Goal: Task Accomplishment & Management: Manage account settings

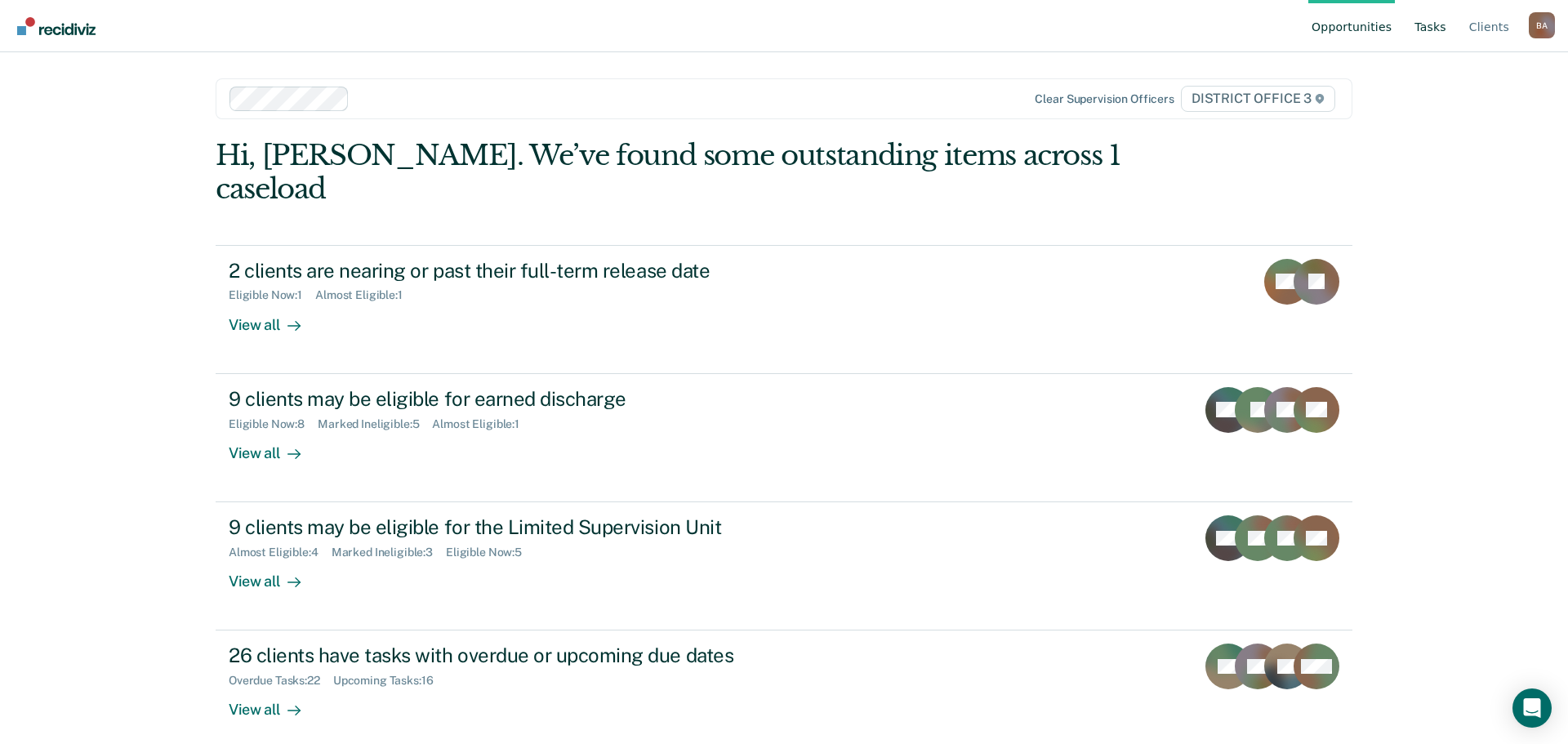
click at [1447, 35] on link "Tasks" at bounding box center [1429, 26] width 38 height 52
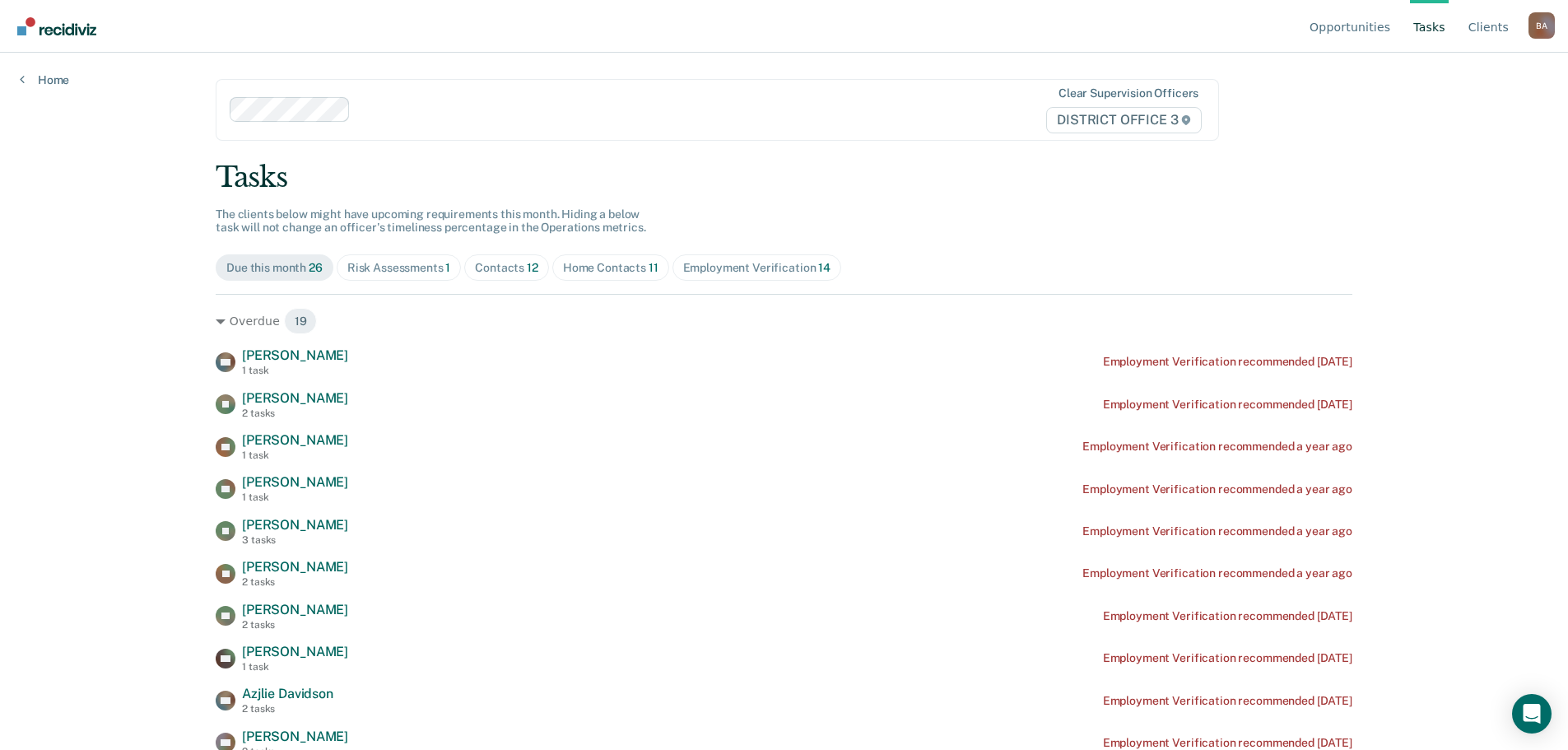
click at [513, 270] on div "Contacts 12" at bounding box center [506, 268] width 63 height 14
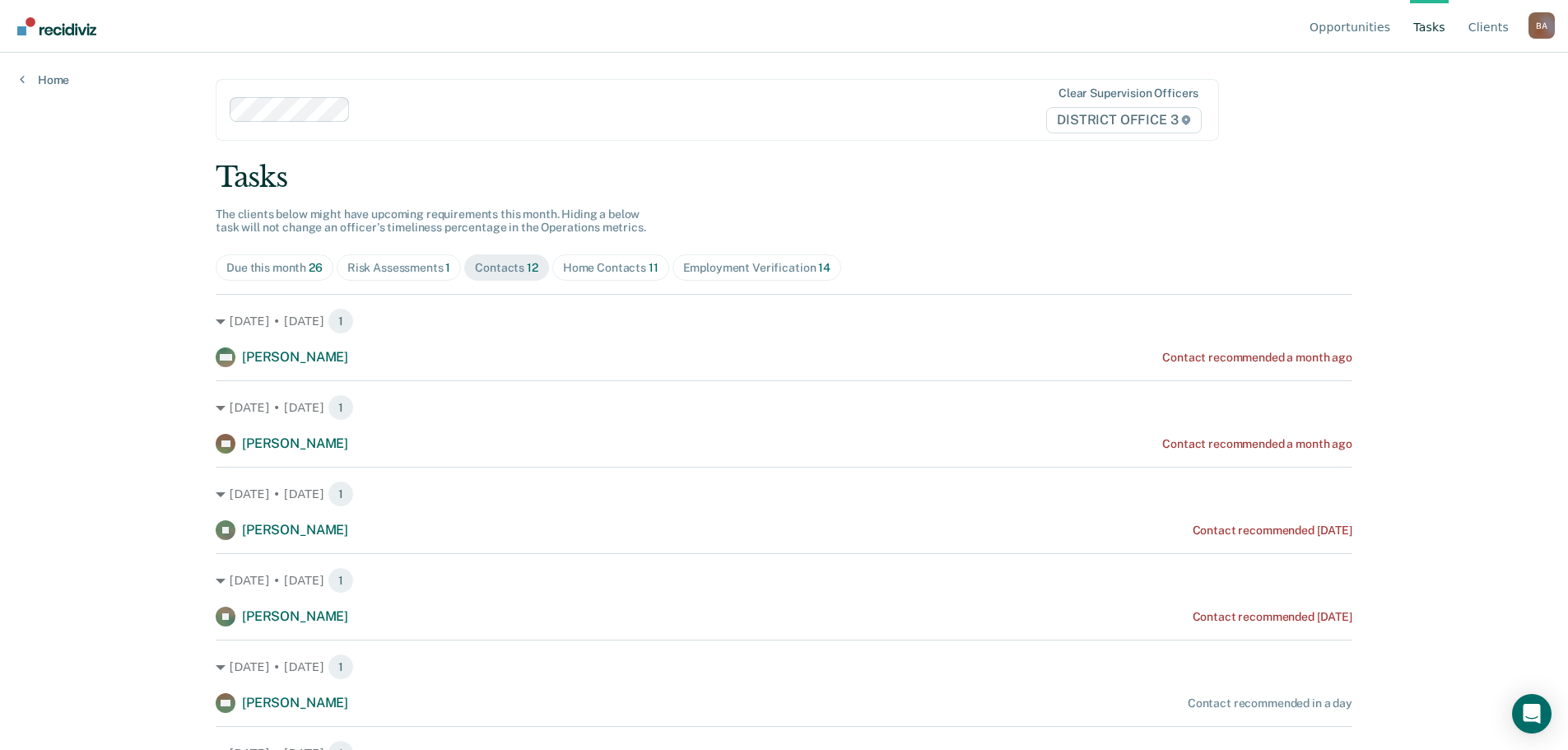
click at [737, 264] on div "Employment Verification 14" at bounding box center [757, 268] width 148 height 14
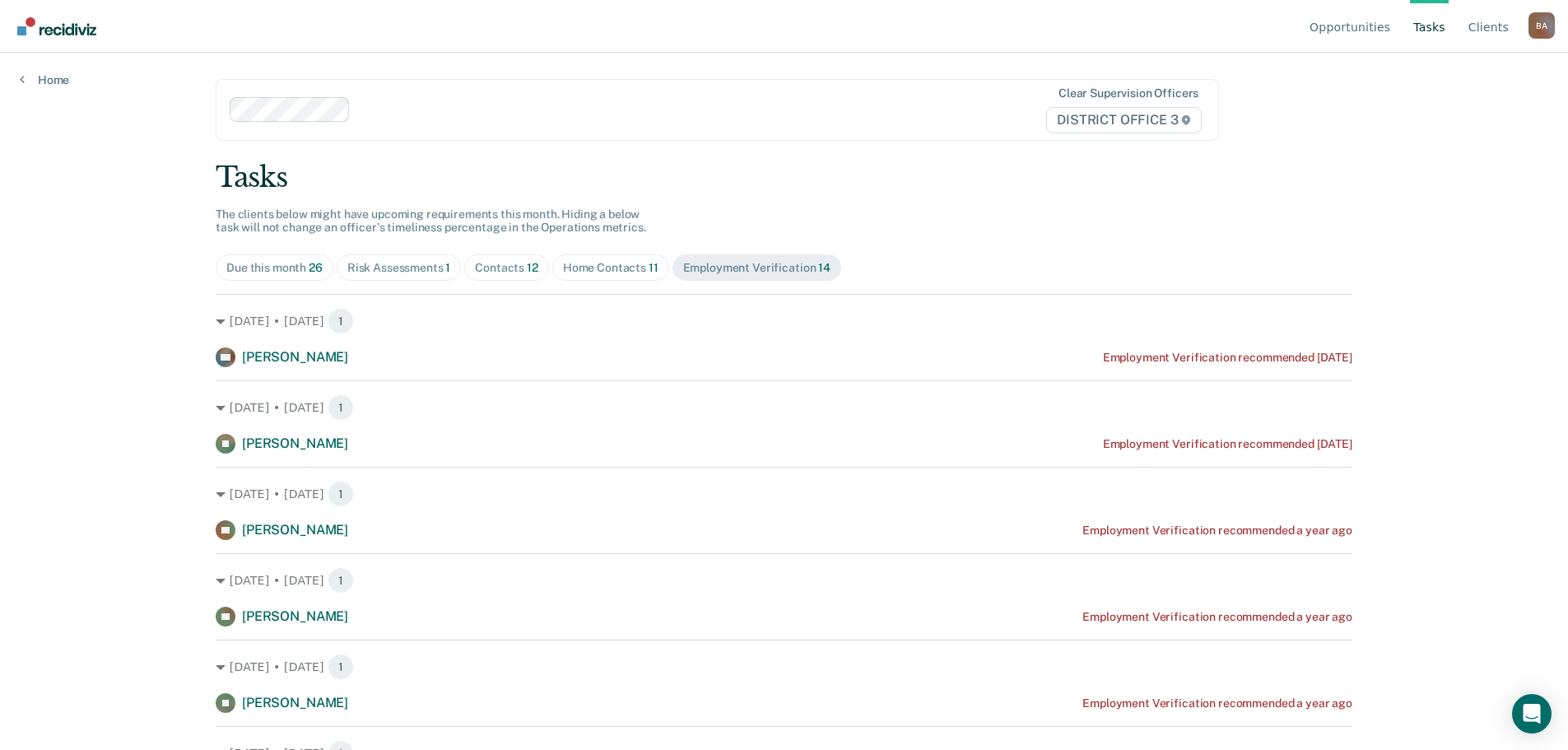
click at [616, 270] on div "Home Contacts 11" at bounding box center [610, 268] width 95 height 14
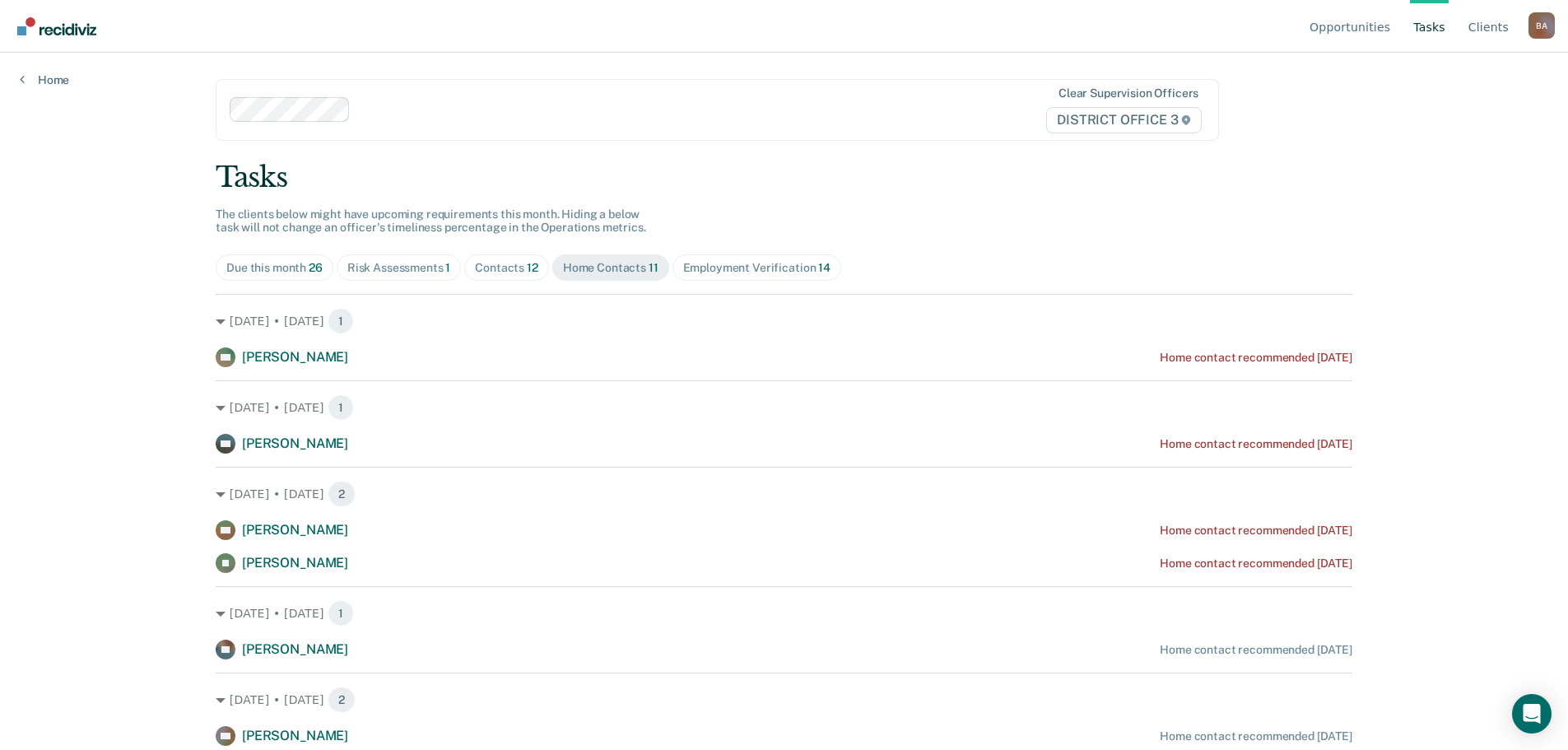
click at [264, 269] on div "Due this month 26" at bounding box center [275, 268] width 96 height 14
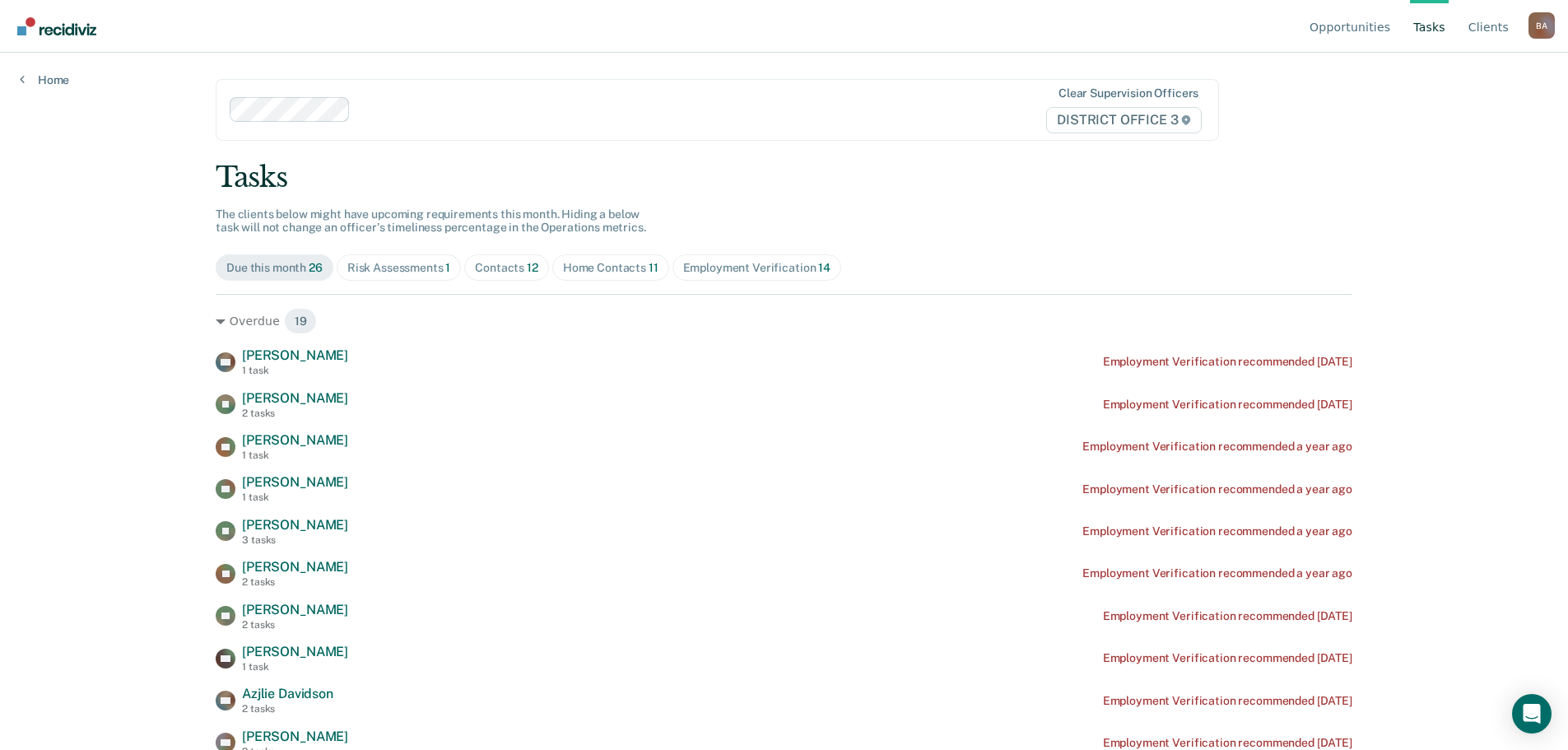
click at [404, 270] on div "Risk Assessments 1" at bounding box center [399, 268] width 104 height 14
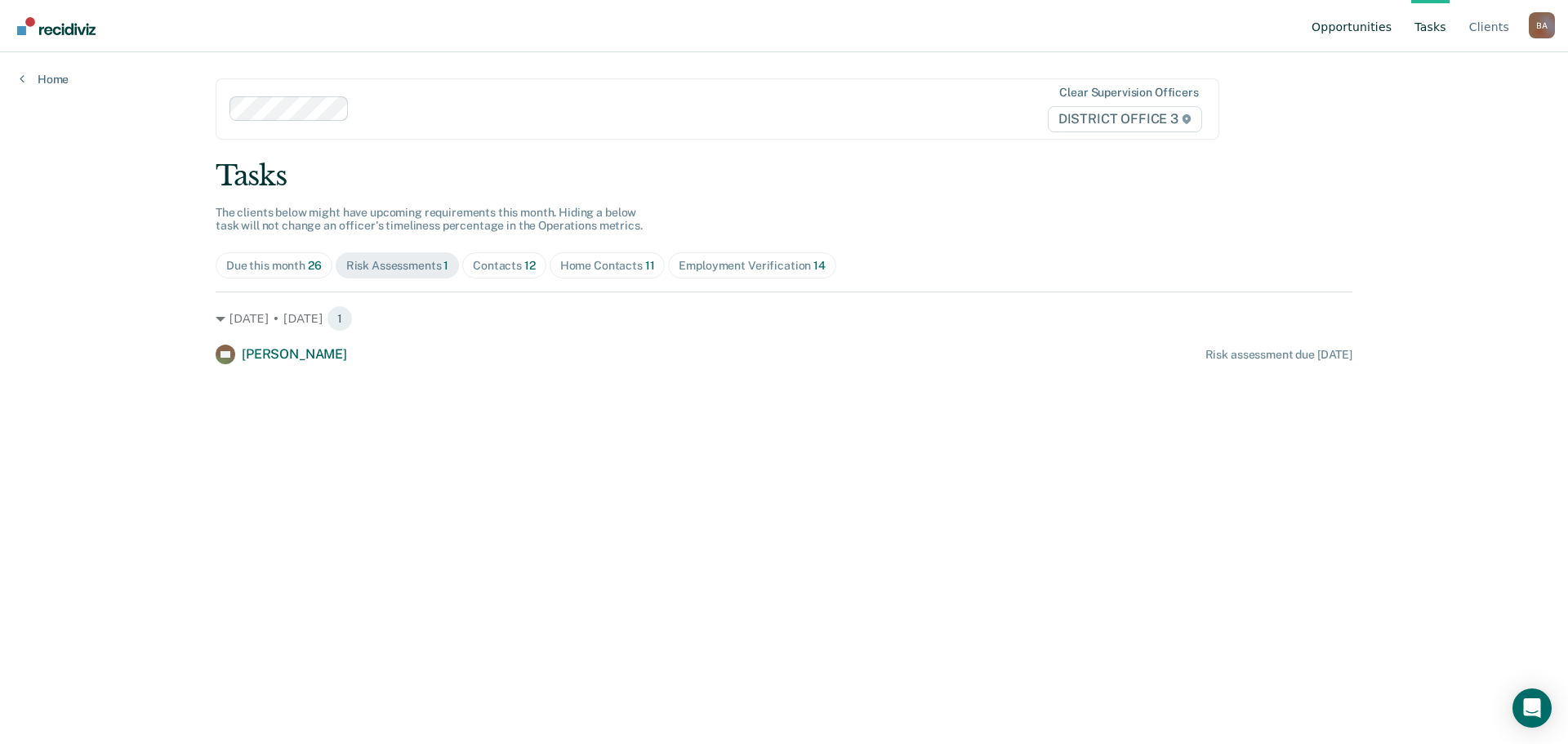
click at [1361, 27] on link "Opportunities" at bounding box center [1352, 26] width 86 height 52
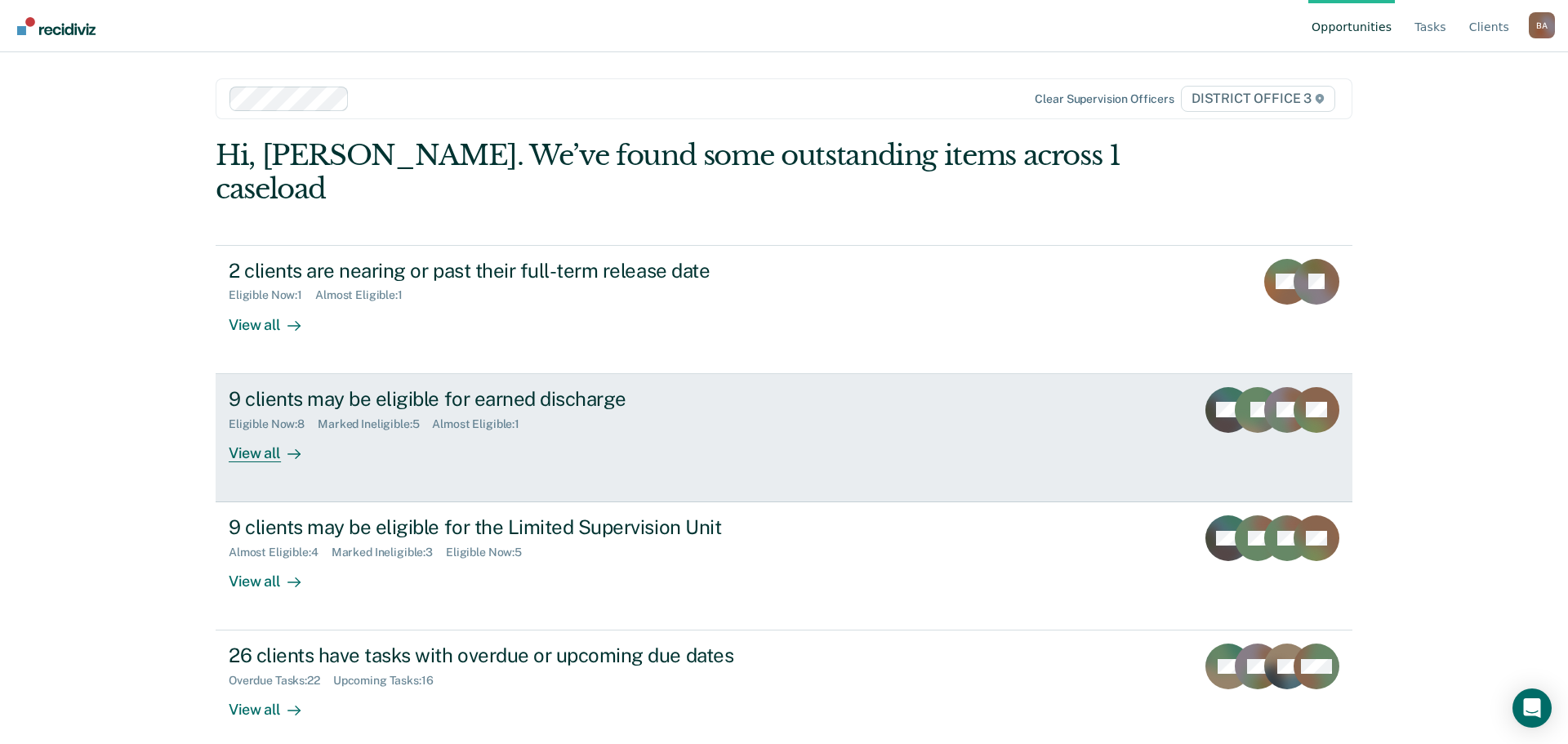
click at [251, 431] on div "View all" at bounding box center [274, 447] width 92 height 32
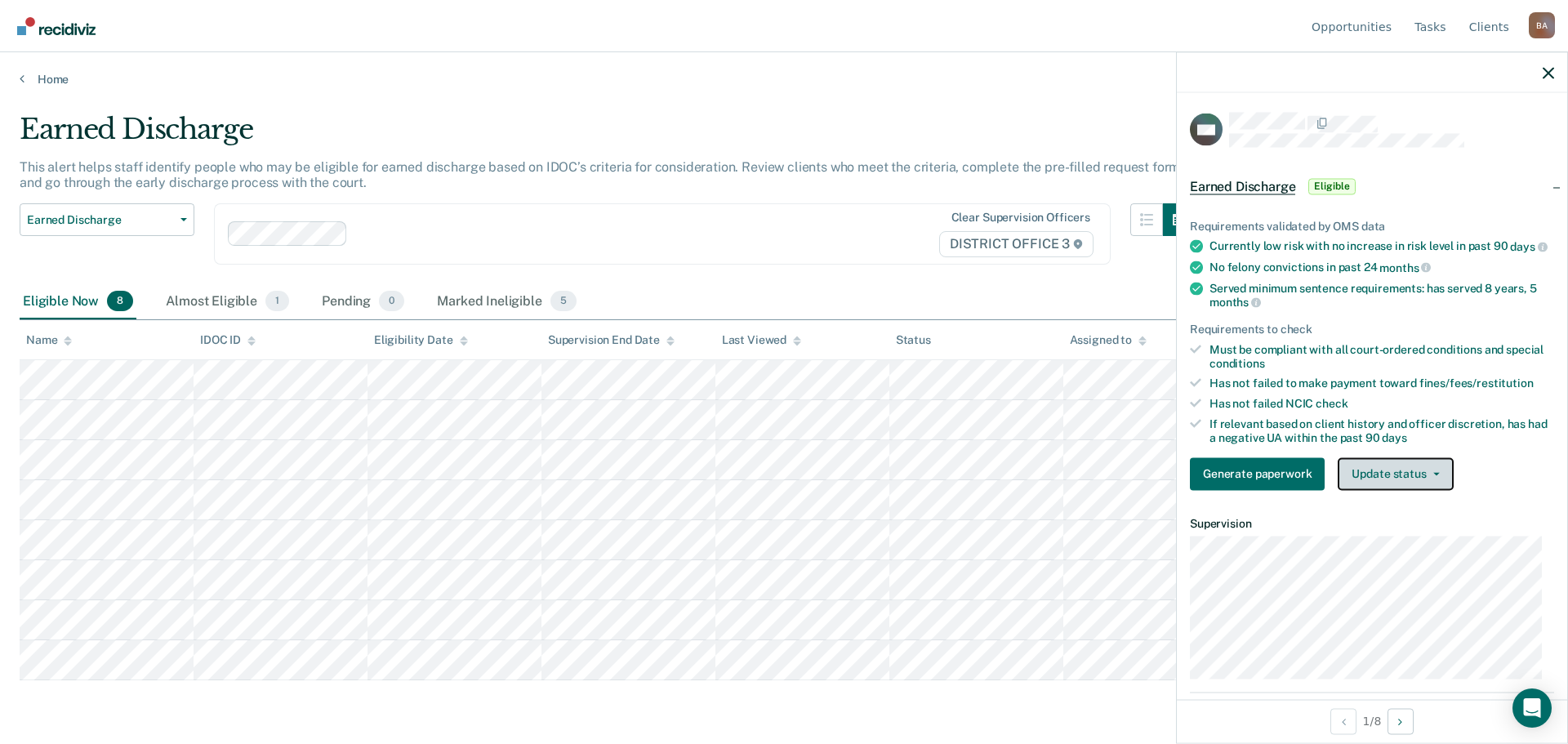
click at [1435, 476] on icon "button" at bounding box center [1436, 474] width 6 height 4
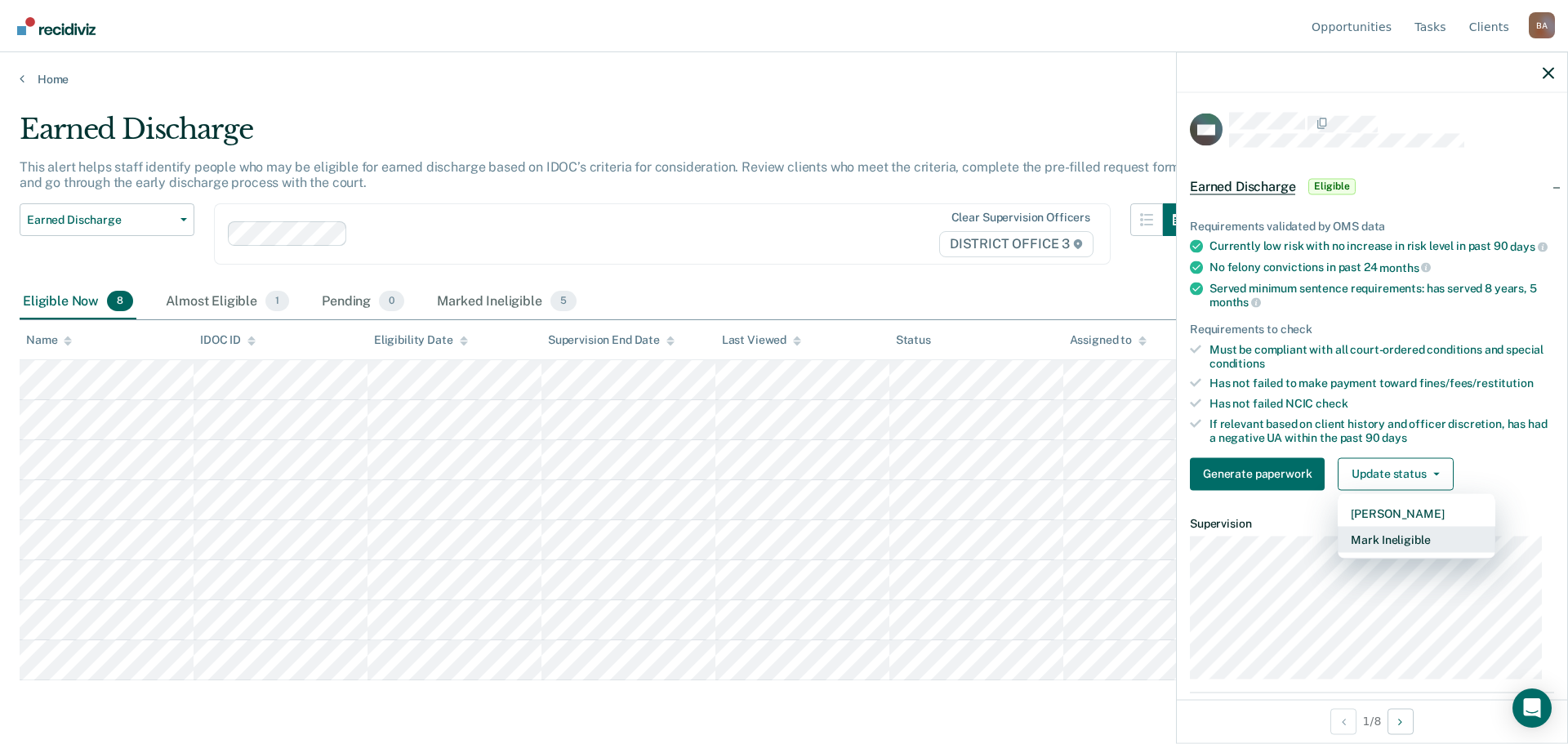
click at [1397, 550] on button "Mark Ineligible" at bounding box center [1416, 539] width 158 height 26
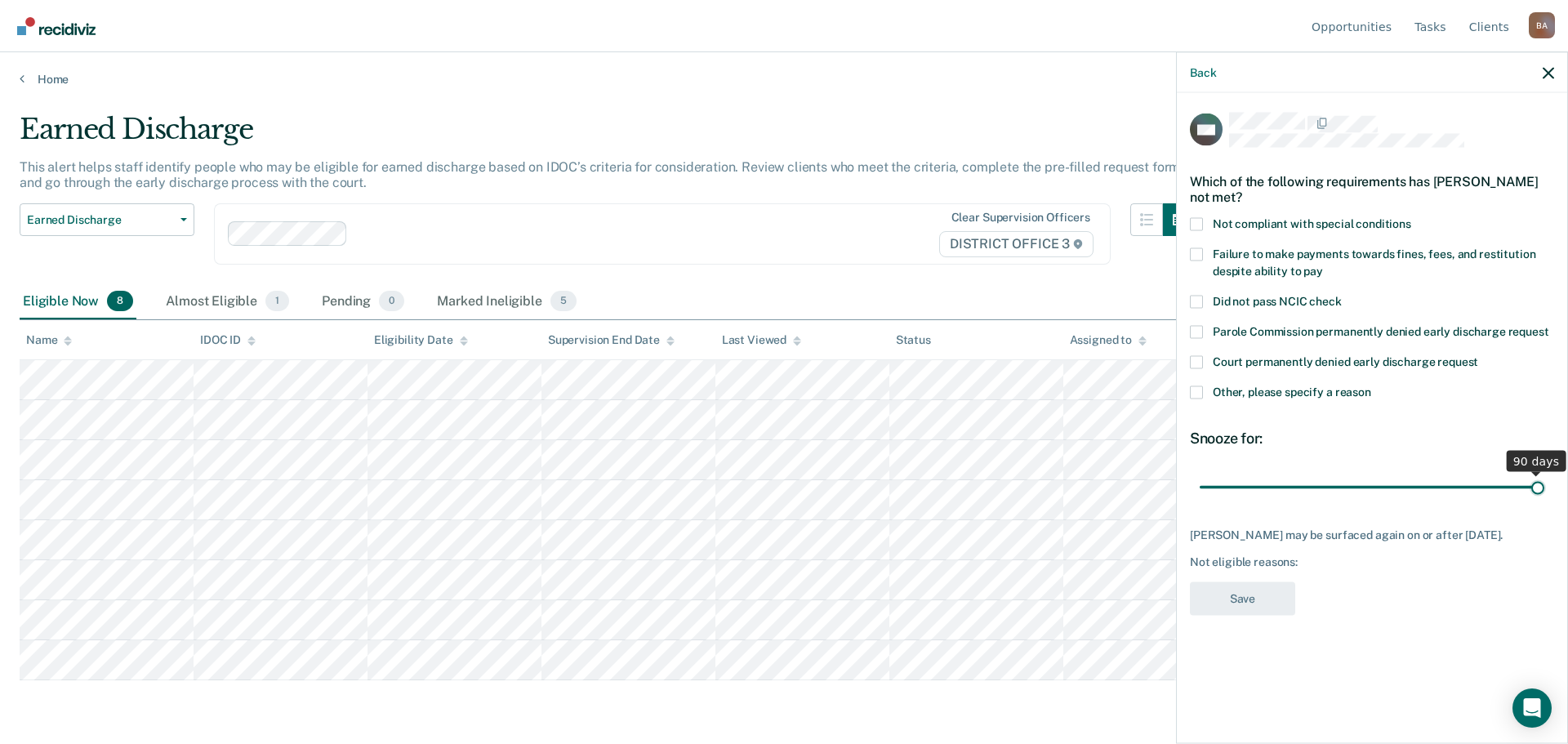
drag, startPoint x: 1315, startPoint y: 481, endPoint x: 1567, endPoint y: 478, distance: 252.0
type input "90"
click at [1544, 478] on input "range" at bounding box center [1372, 487] width 345 height 28
click at [1196, 390] on span at bounding box center [1196, 392] width 13 height 13
click at [1371, 386] on input "Other, please specify a reason" at bounding box center [1371, 386] width 0 height 0
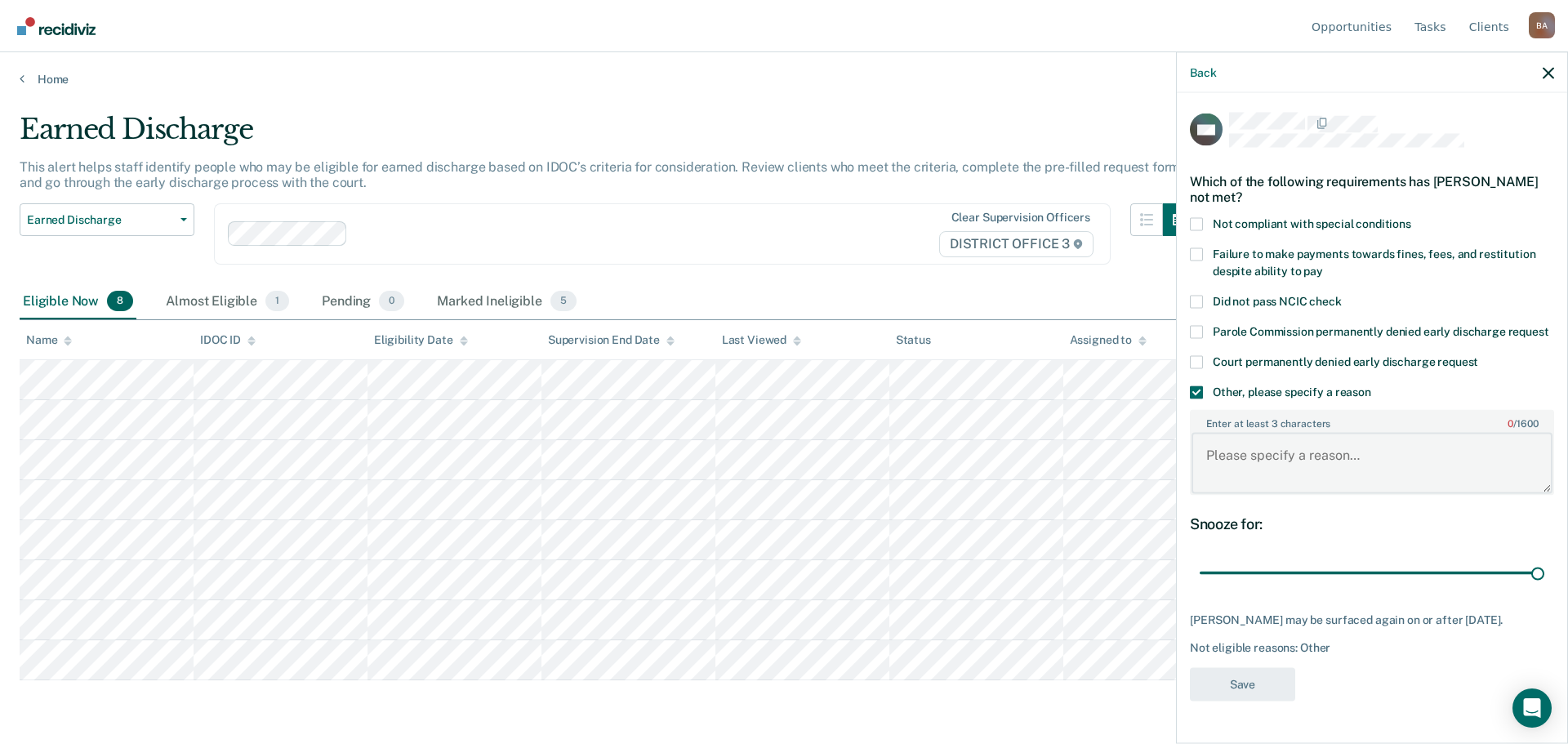
click at [1216, 448] on textarea "Enter at least 3 characters 0 / 1600" at bounding box center [1371, 463] width 361 height 60
click at [1519, 445] on textarea "COS over $3,000 waiting for consistent payments" at bounding box center [1371, 463] width 361 height 60
type textarea "COS over $3,000 waiting for consistent payments"
click at [1247, 681] on button "Save" at bounding box center [1242, 684] width 105 height 34
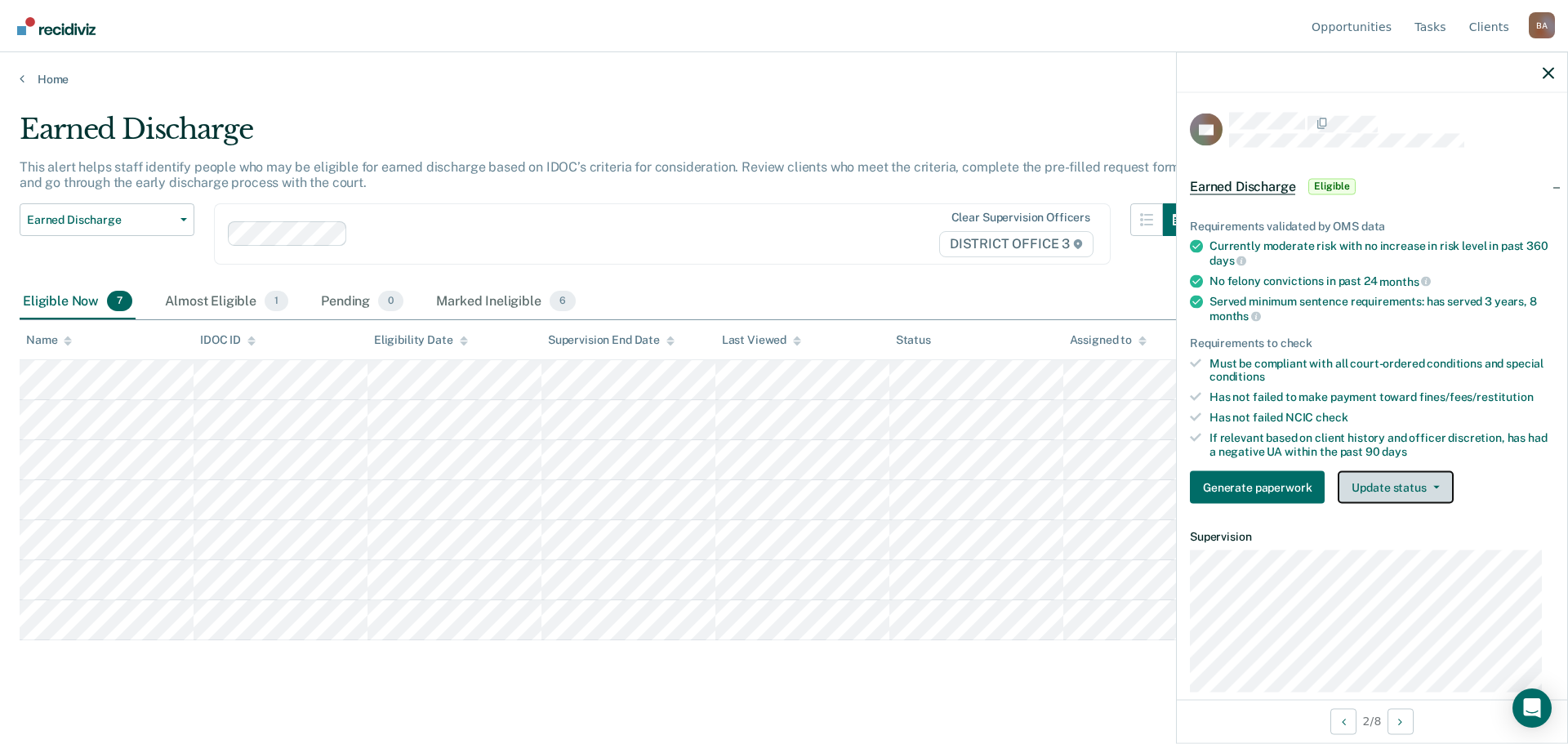
click at [1436, 492] on button "Update status" at bounding box center [1395, 487] width 115 height 33
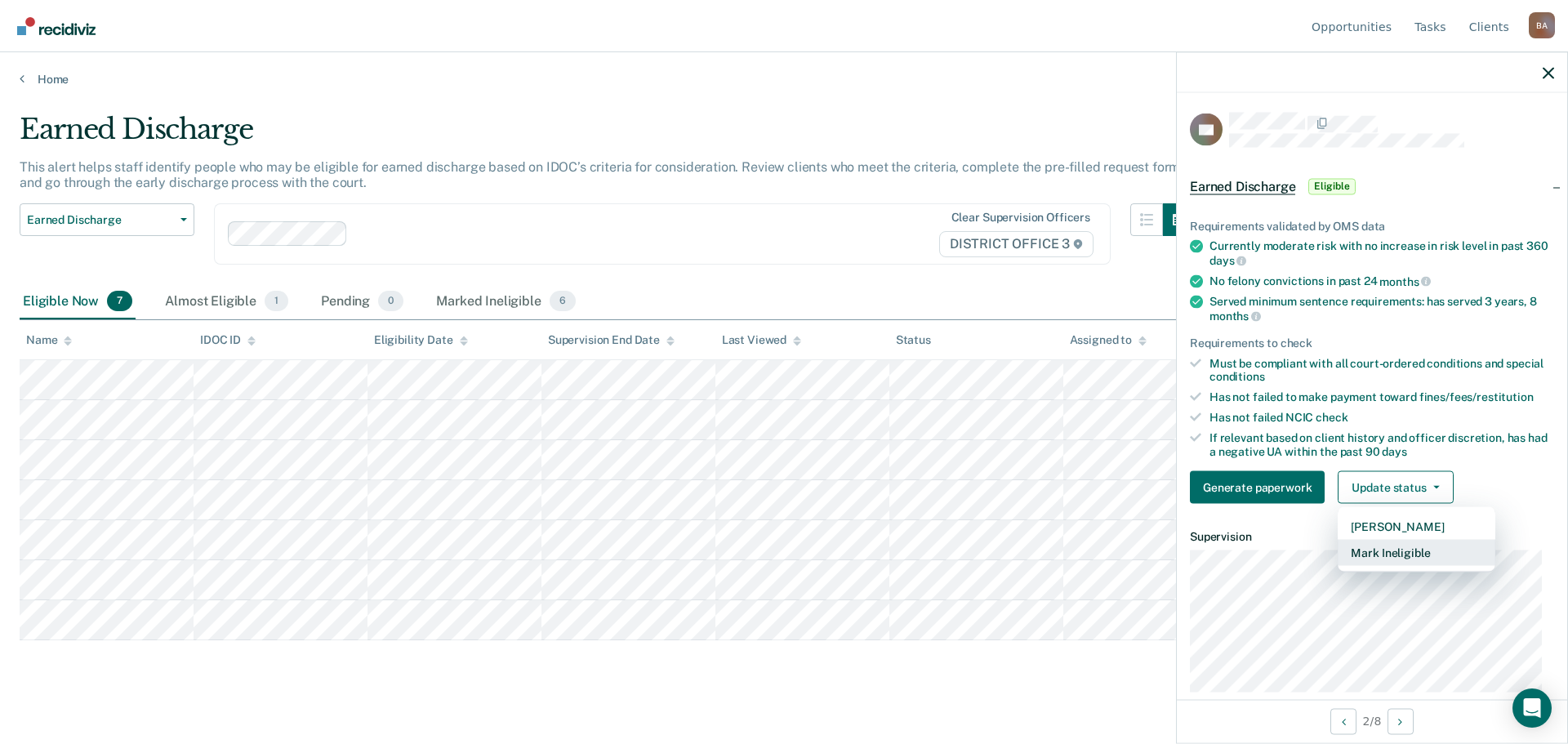
click at [1369, 549] on button "Mark Ineligible" at bounding box center [1416, 553] width 158 height 26
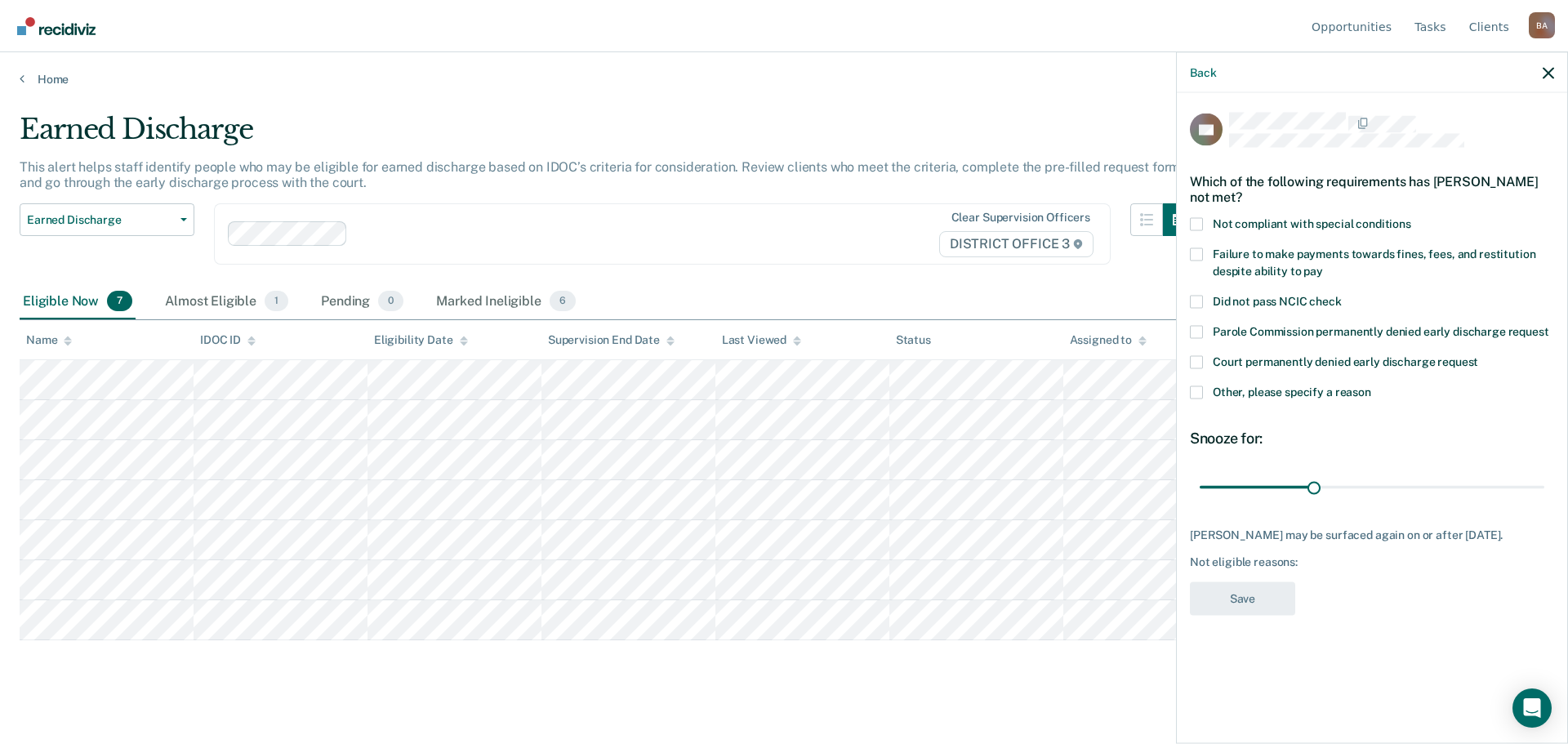
click at [1200, 218] on span at bounding box center [1196, 223] width 13 height 13
click at [1411, 217] on input "Not compliant with special conditions" at bounding box center [1411, 217] width 0 height 0
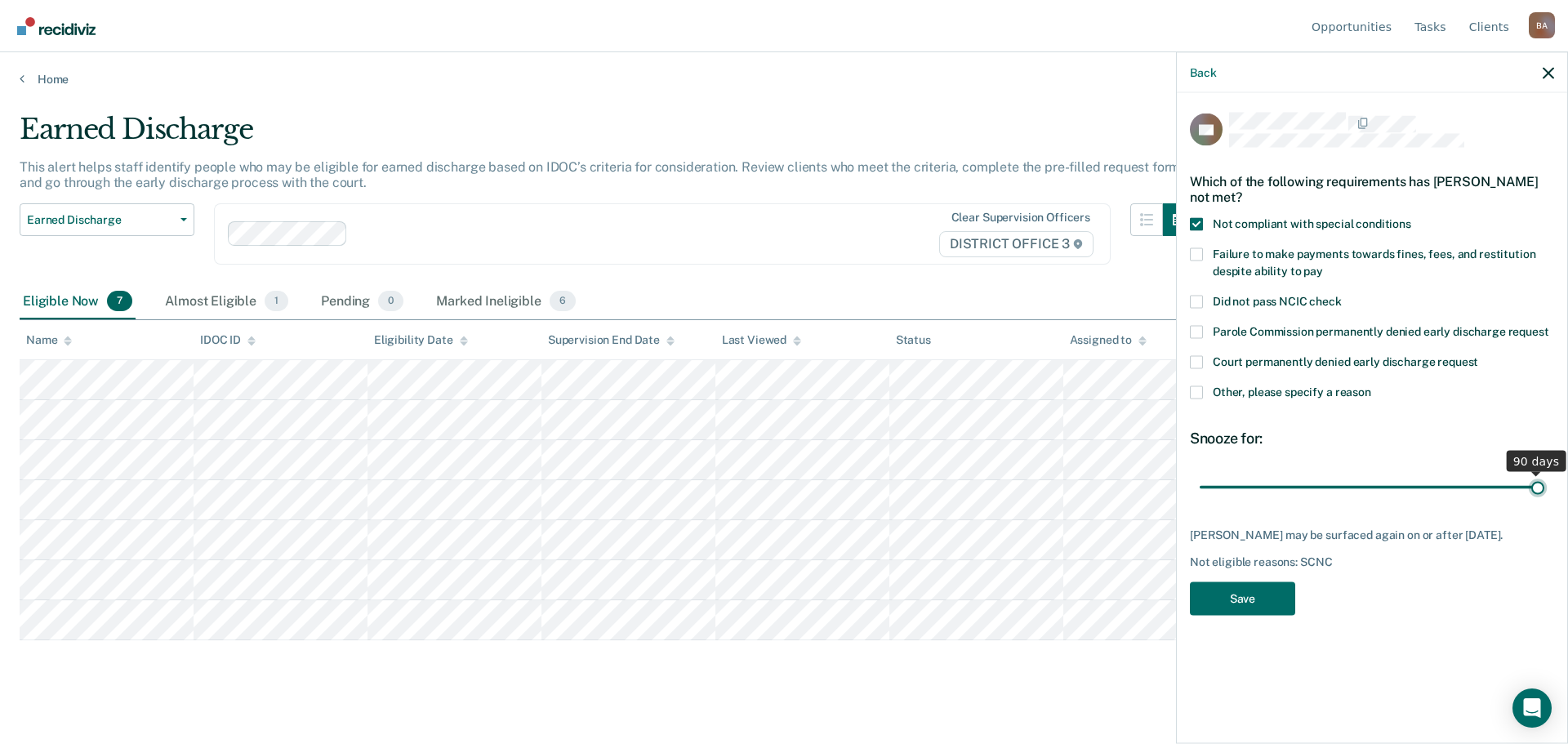
drag, startPoint x: 1315, startPoint y: 484, endPoint x: 1354, endPoint y: 532, distance: 61.8
type input "90"
click at [1544, 482] on input "range" at bounding box center [1372, 487] width 345 height 28
click at [1249, 594] on button "Save" at bounding box center [1242, 598] width 105 height 34
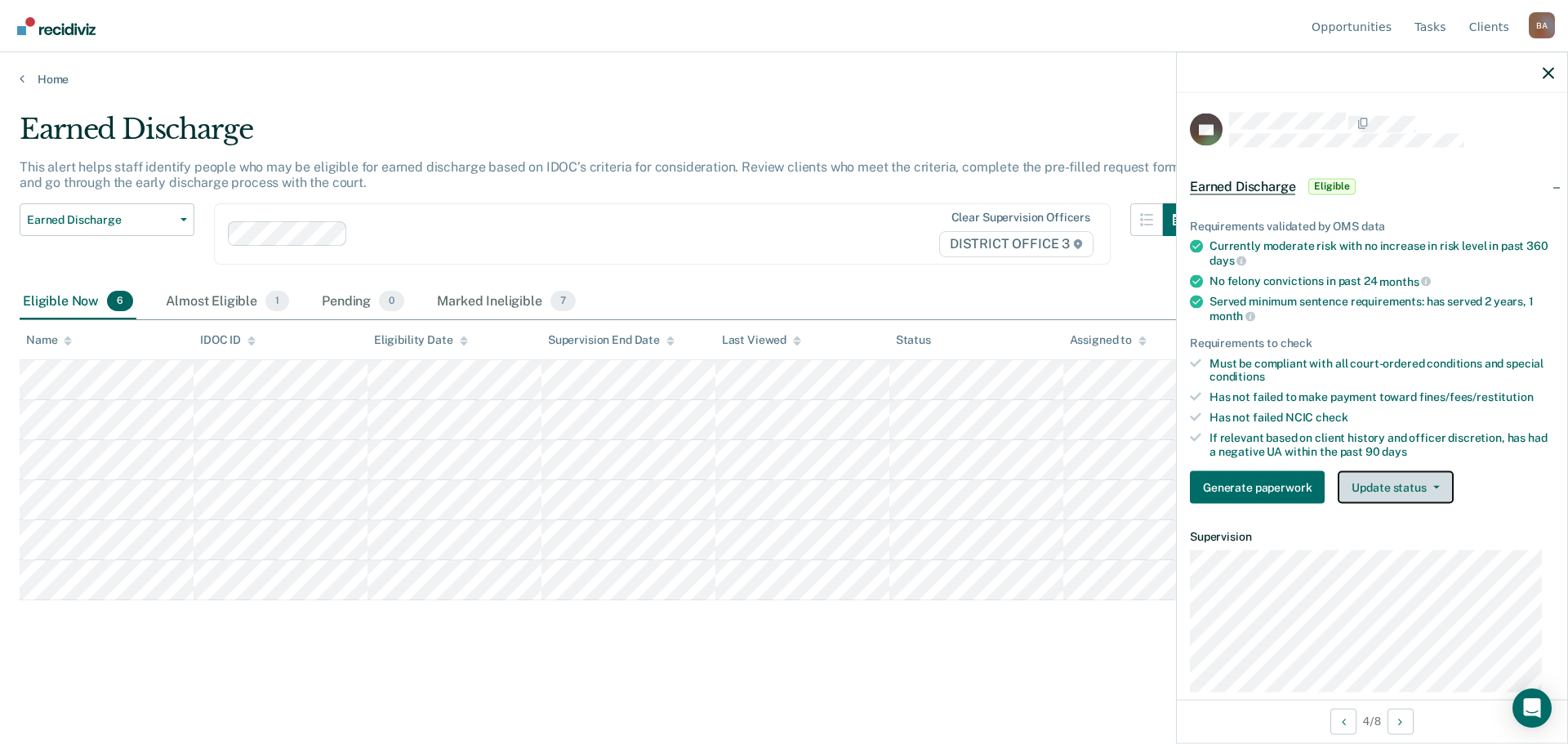
click at [1434, 491] on button "Update status" at bounding box center [1395, 487] width 115 height 33
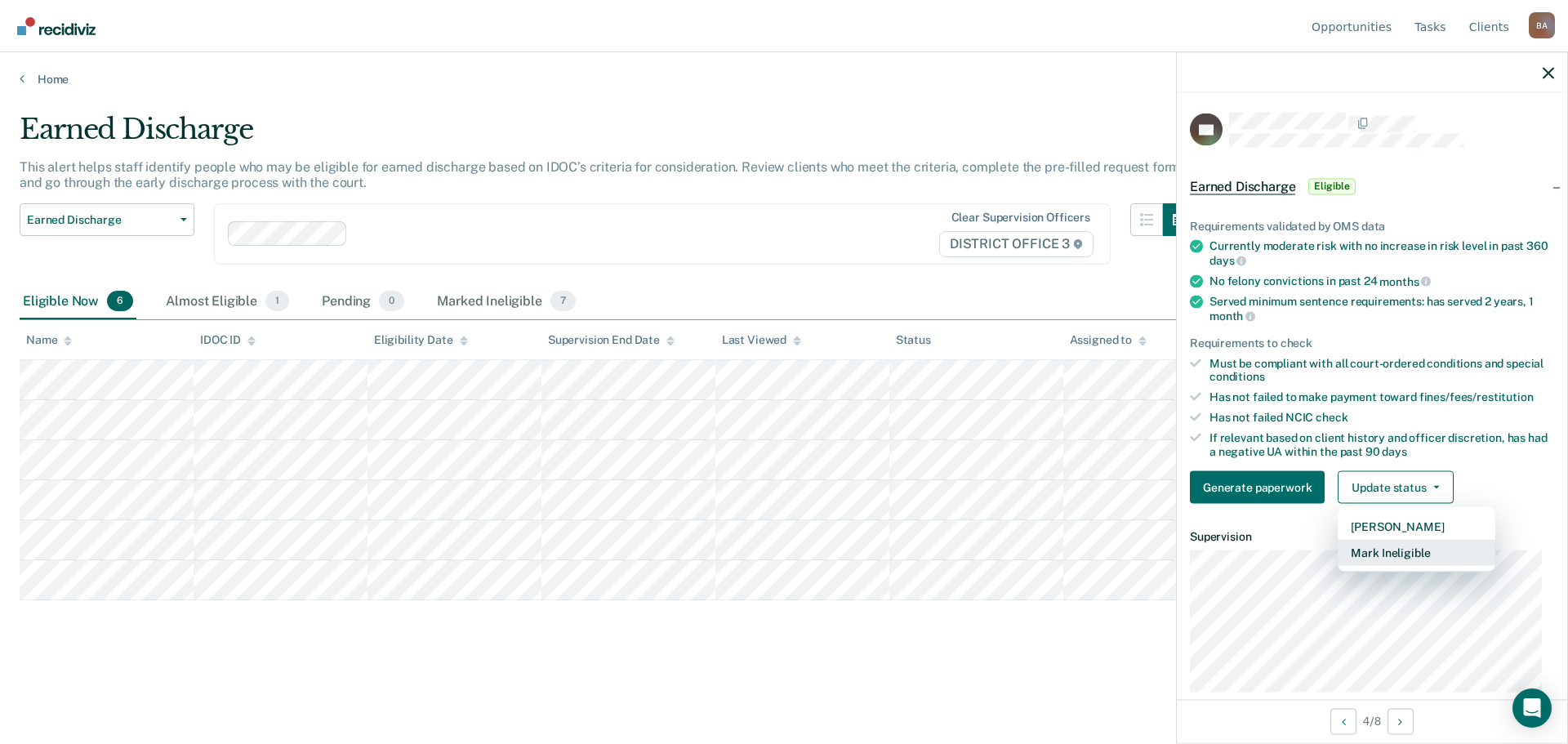
click at [1392, 553] on button "Mark Ineligible" at bounding box center [1416, 553] width 158 height 26
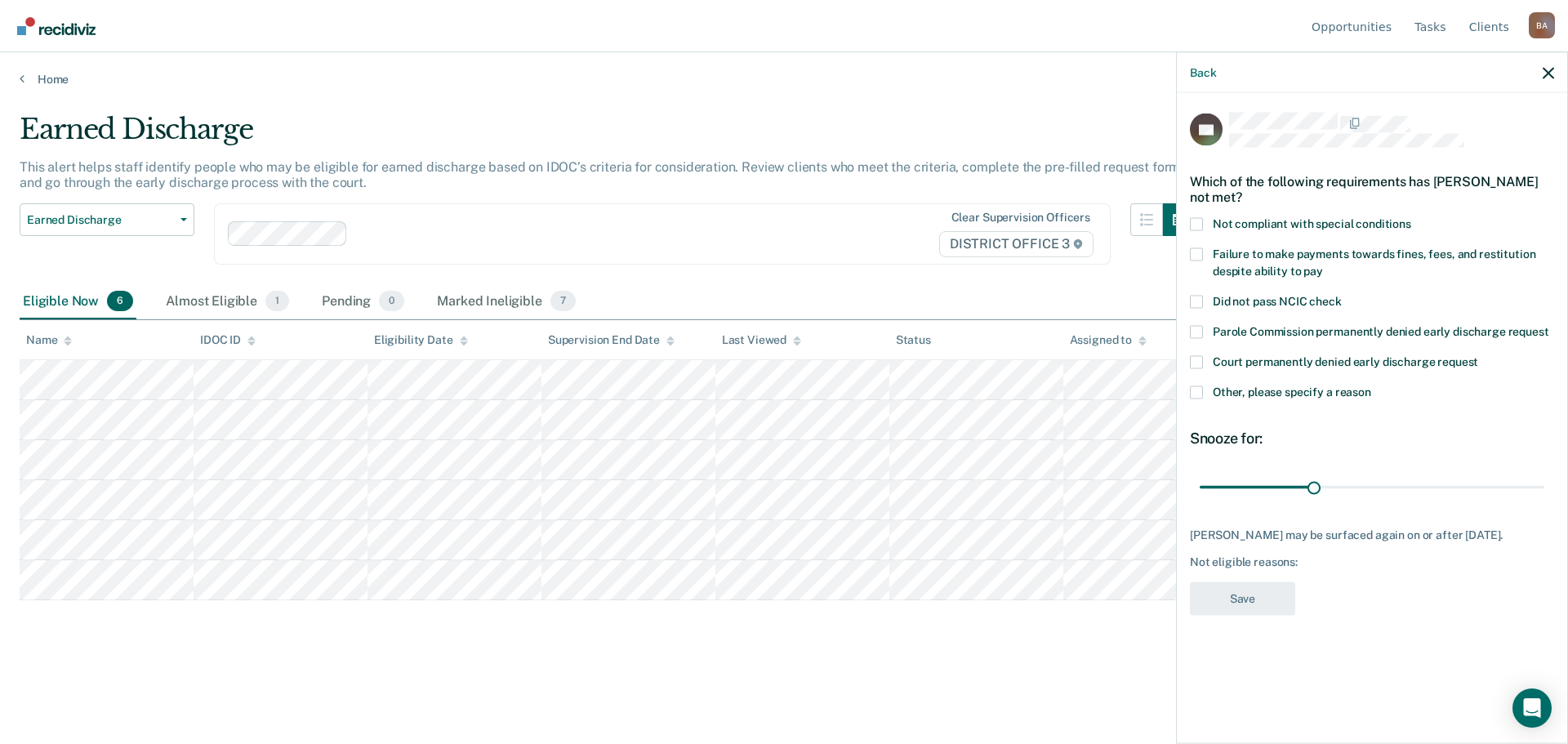
click at [1191, 220] on span at bounding box center [1196, 223] width 13 height 13
click at [1411, 217] on input "Not compliant with special conditions" at bounding box center [1411, 217] width 0 height 0
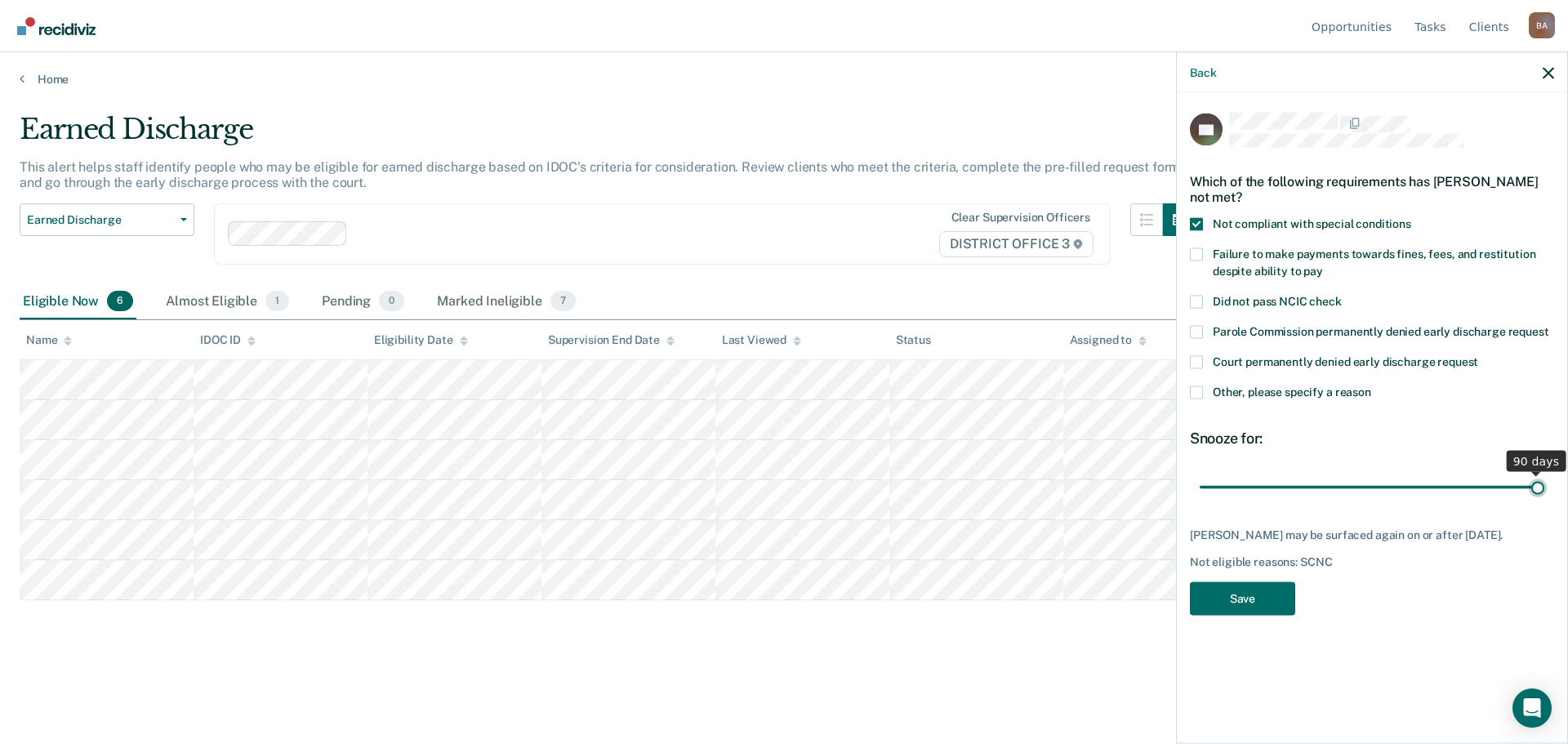
drag, startPoint x: 1317, startPoint y: 483, endPoint x: 1567, endPoint y: 504, distance: 250.9
type input "90"
click at [1544, 501] on input "range" at bounding box center [1372, 487] width 345 height 28
click at [1246, 599] on button "Save" at bounding box center [1242, 598] width 105 height 34
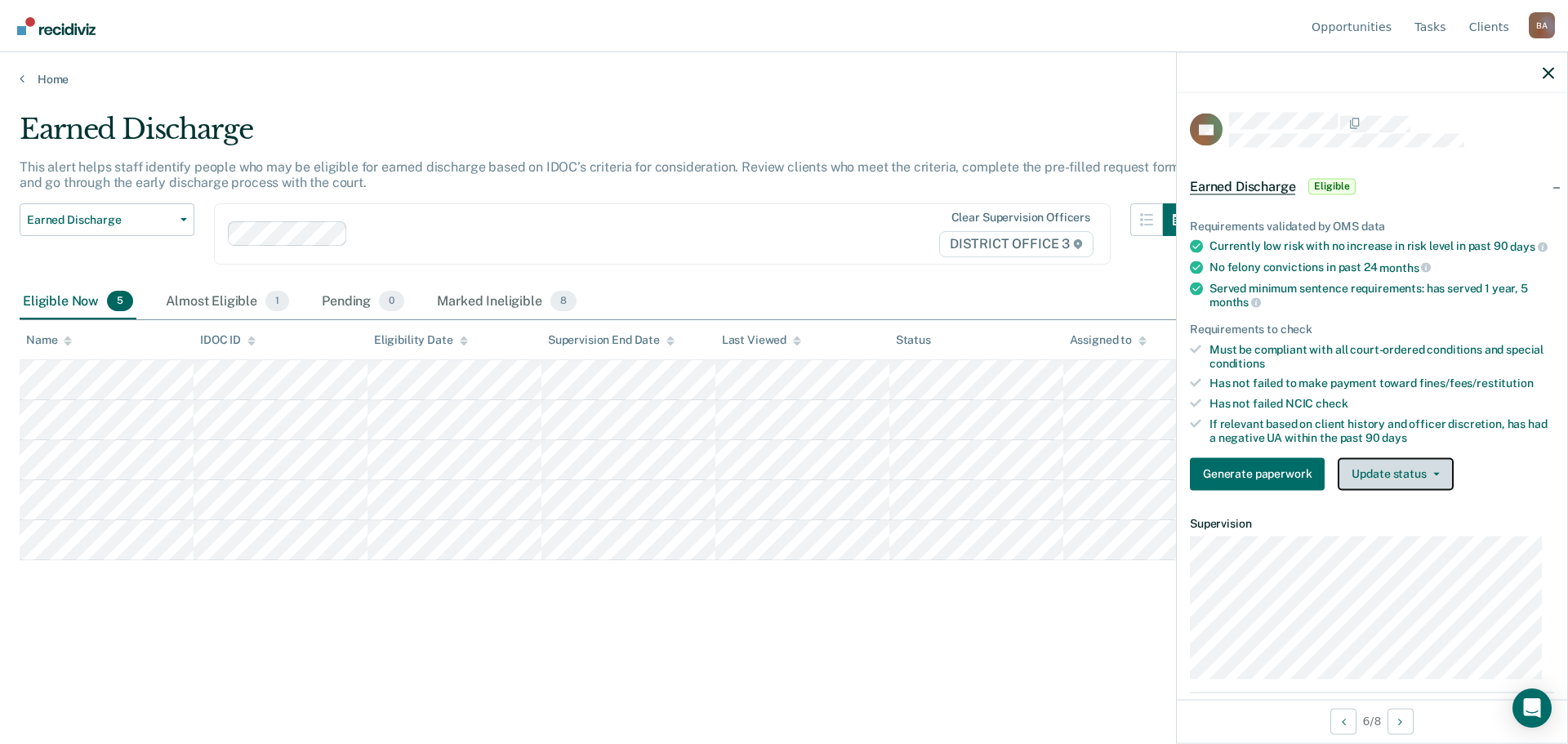
drag, startPoint x: 1417, startPoint y: 479, endPoint x: 1399, endPoint y: 494, distance: 23.4
click at [1417, 480] on button "Update status" at bounding box center [1395, 473] width 115 height 33
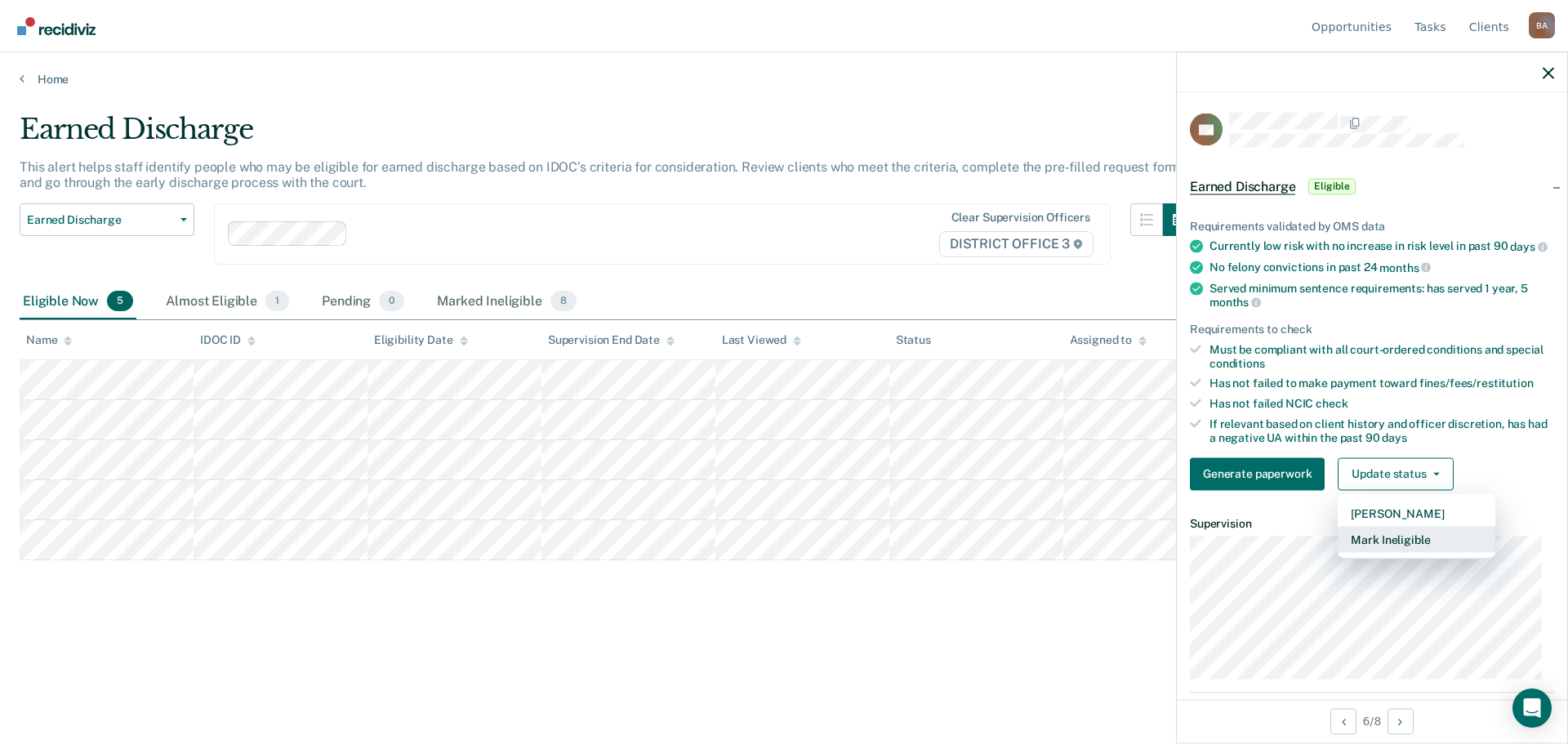
click at [1378, 551] on button "Mark Ineligible" at bounding box center [1416, 539] width 158 height 26
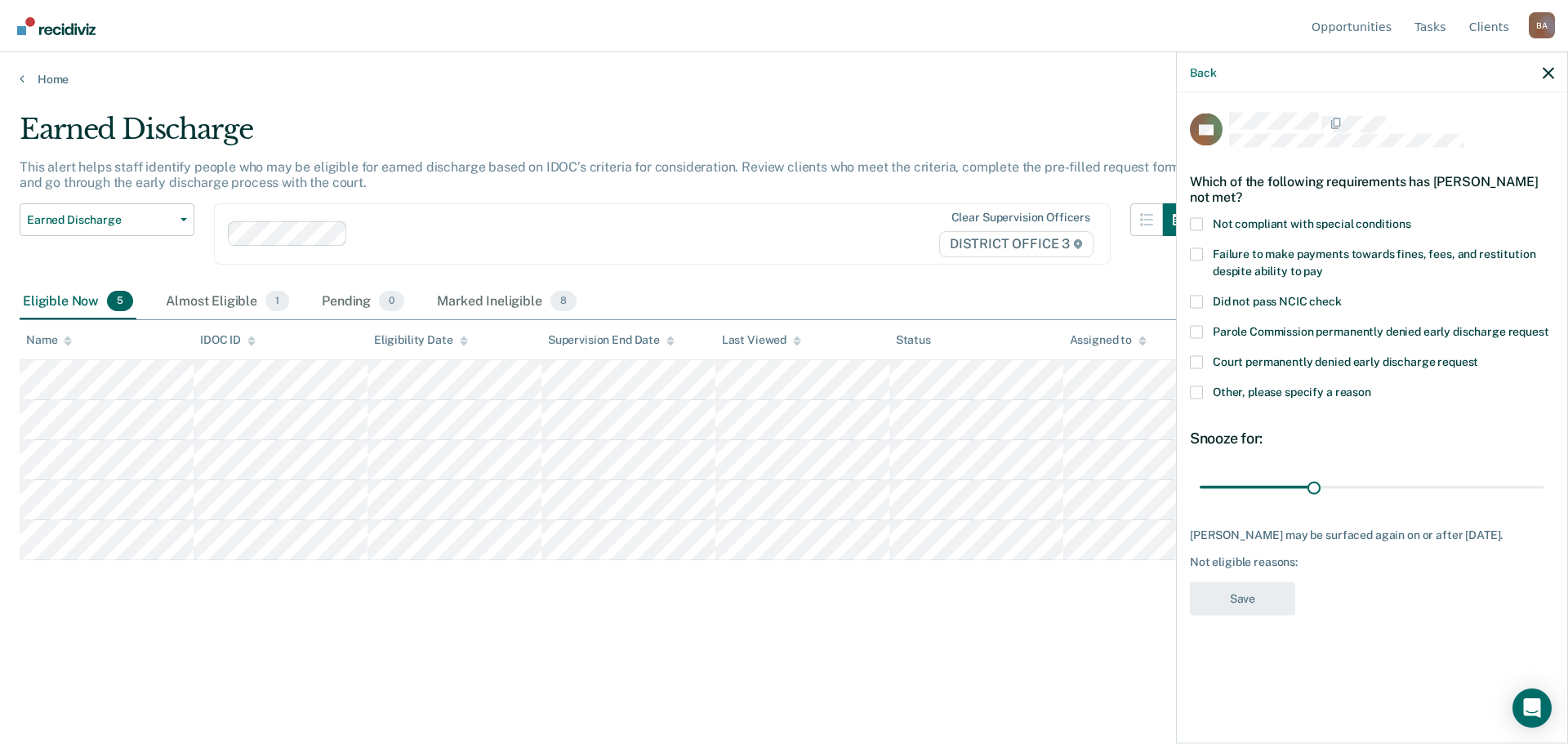
click at [1195, 221] on span at bounding box center [1196, 223] width 13 height 13
click at [1411, 217] on input "Not compliant with special conditions" at bounding box center [1411, 217] width 0 height 0
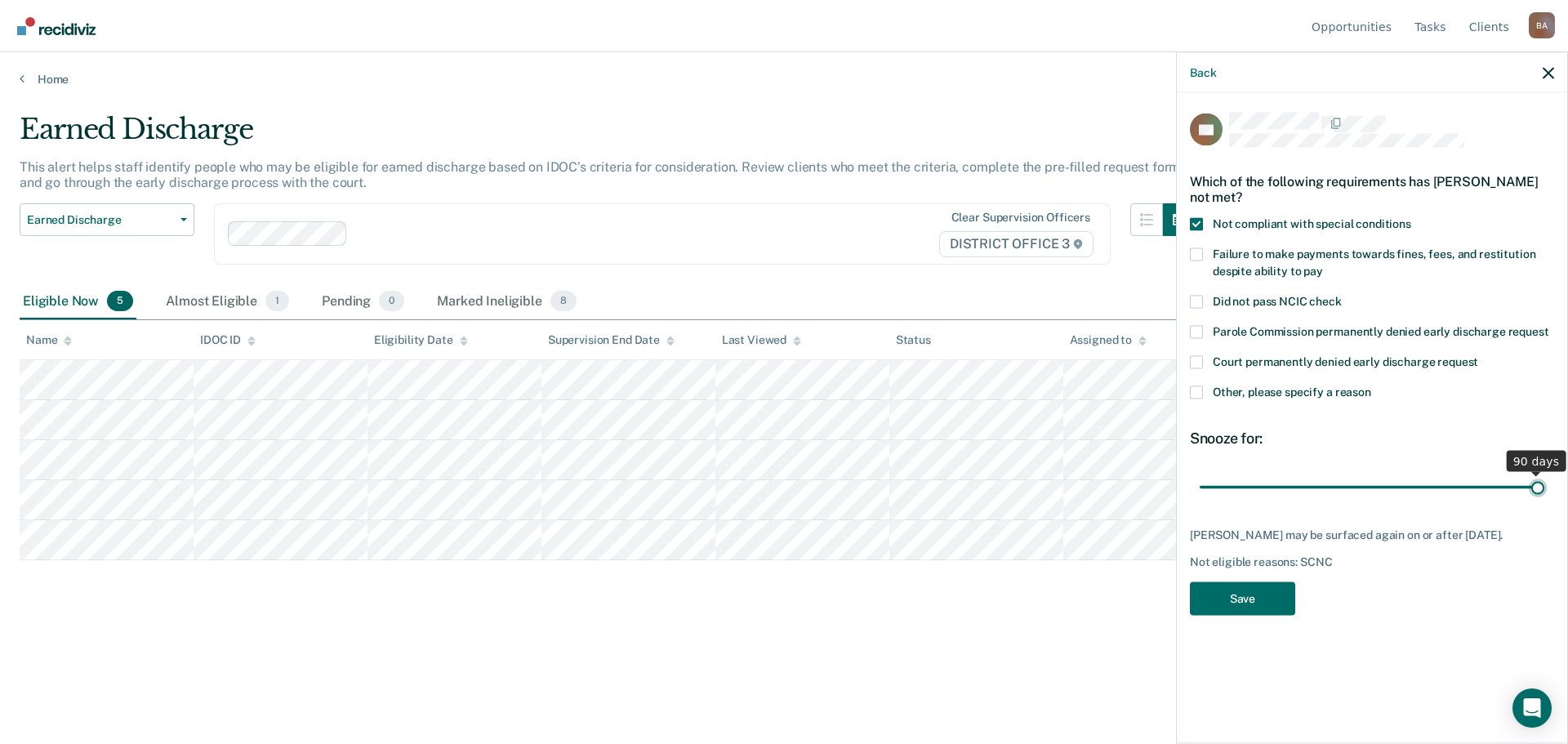
drag, startPoint x: 1310, startPoint y: 485, endPoint x: 1567, endPoint y: 501, distance: 257.5
type input "90"
click at [1544, 501] on input "range" at bounding box center [1372, 487] width 345 height 28
click at [1227, 603] on button "Save" at bounding box center [1242, 598] width 105 height 34
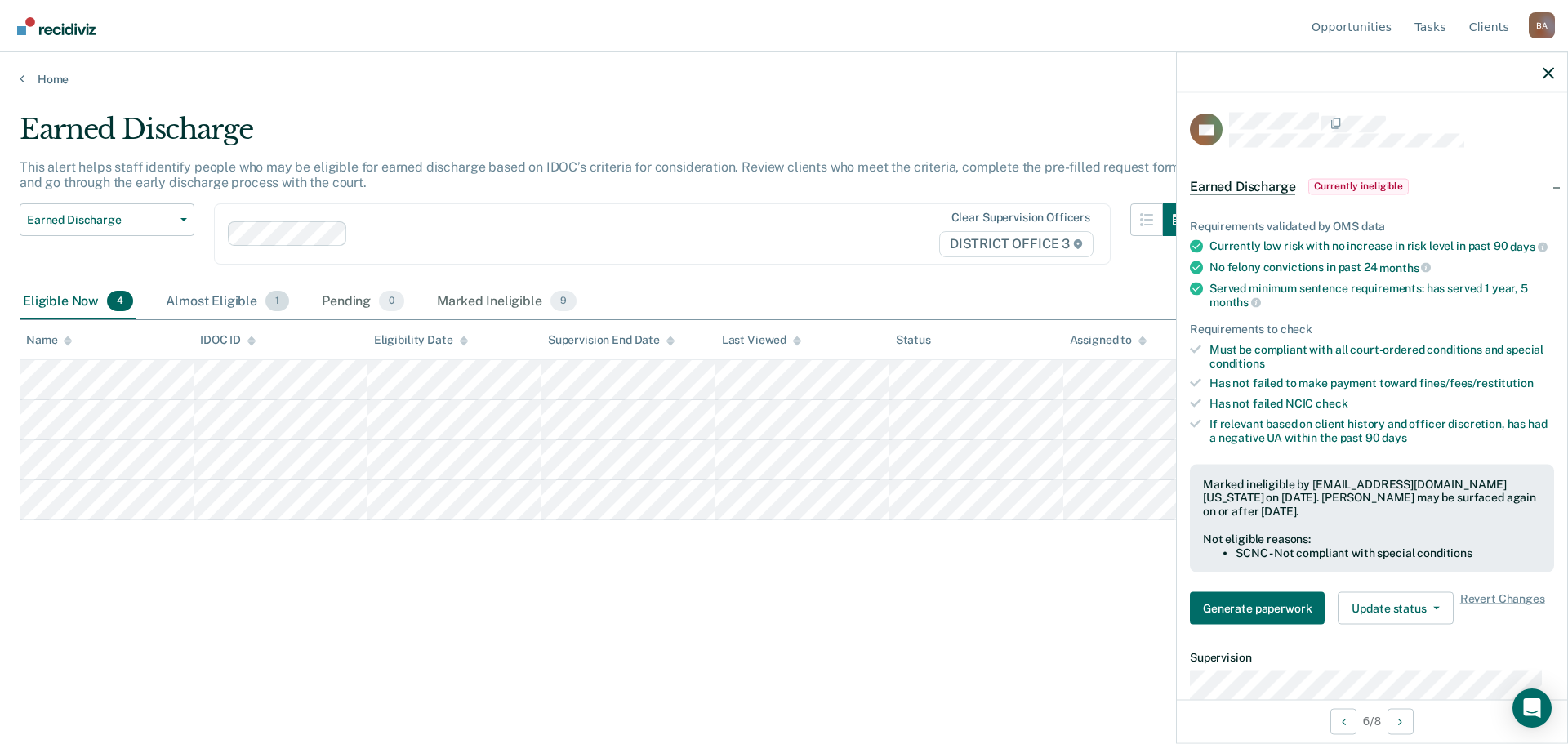
click at [243, 303] on div "Almost Eligible 1" at bounding box center [227, 302] width 130 height 36
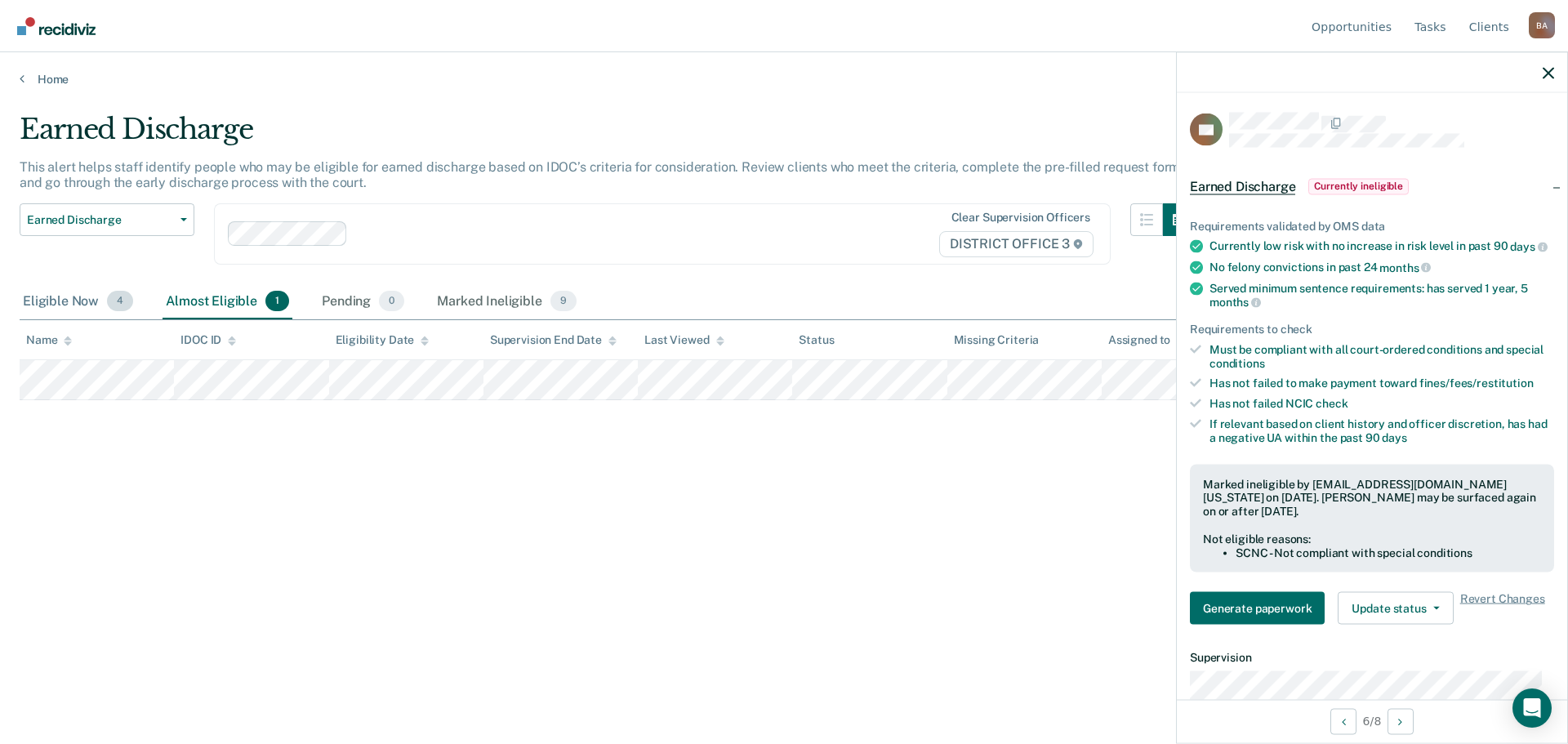
click at [49, 295] on div "Eligible Now 4" at bounding box center [78, 302] width 116 height 36
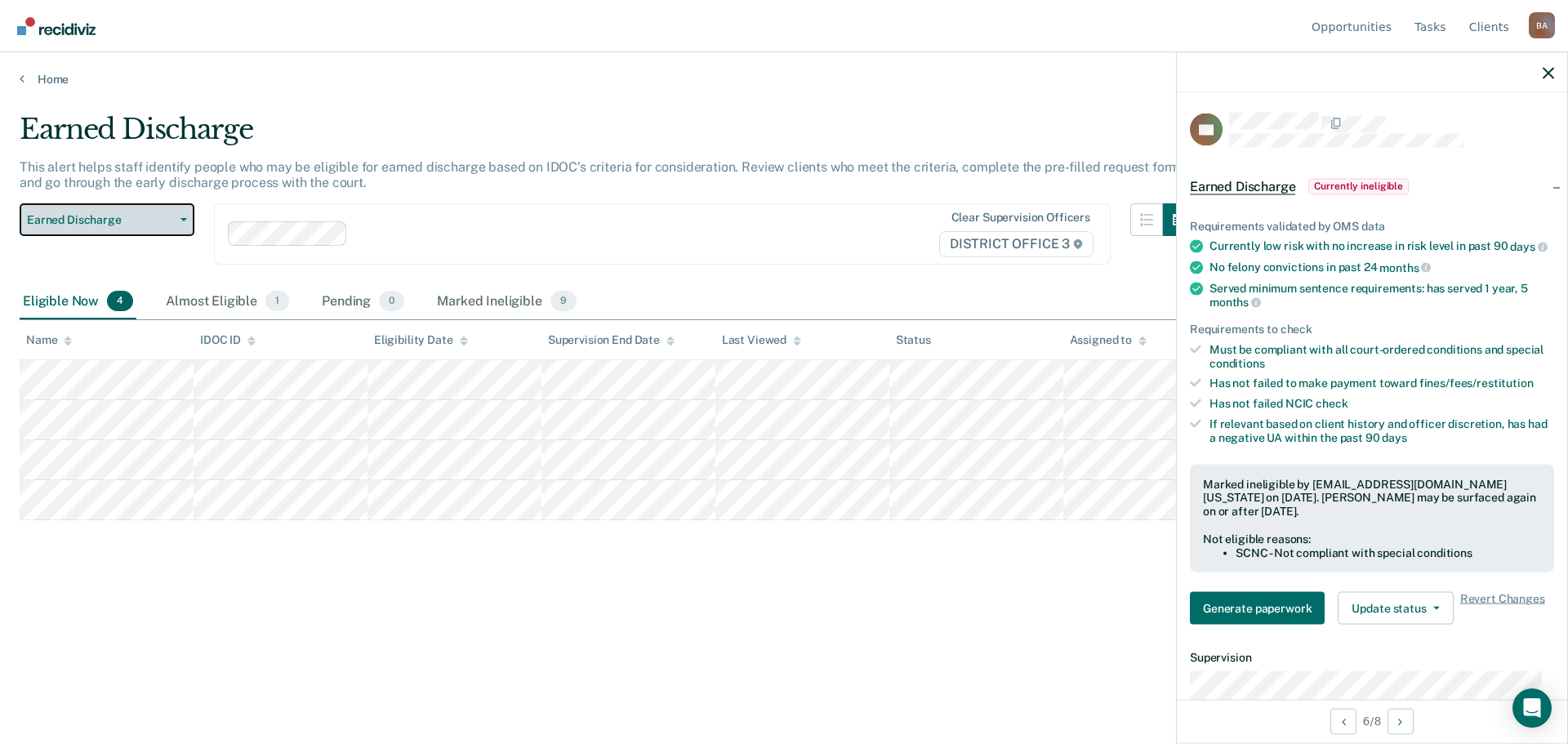
click at [173, 222] on span "Earned Discharge" at bounding box center [101, 221] width 147 height 14
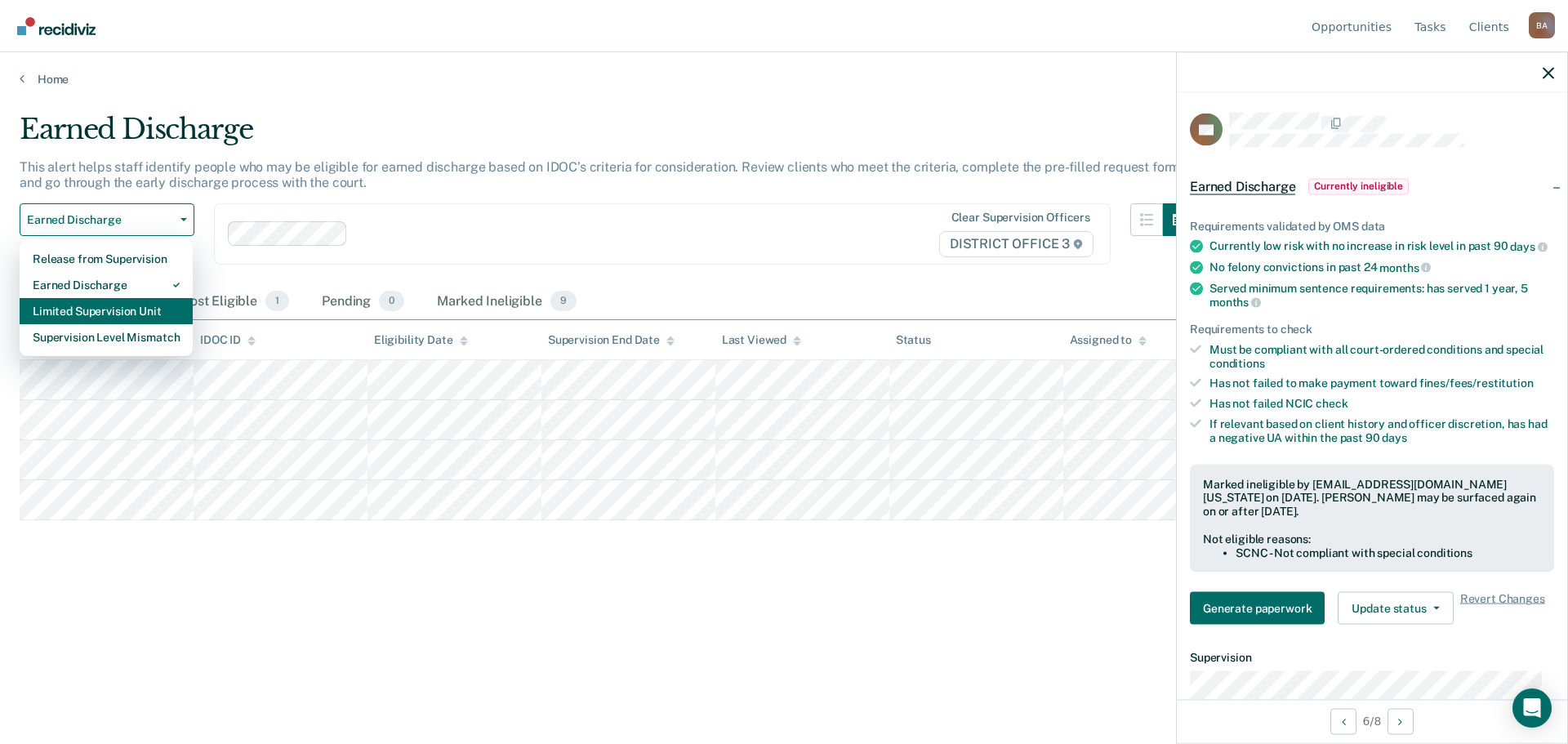
click at [98, 311] on div "Limited Supervision Unit" at bounding box center [106, 312] width 147 height 26
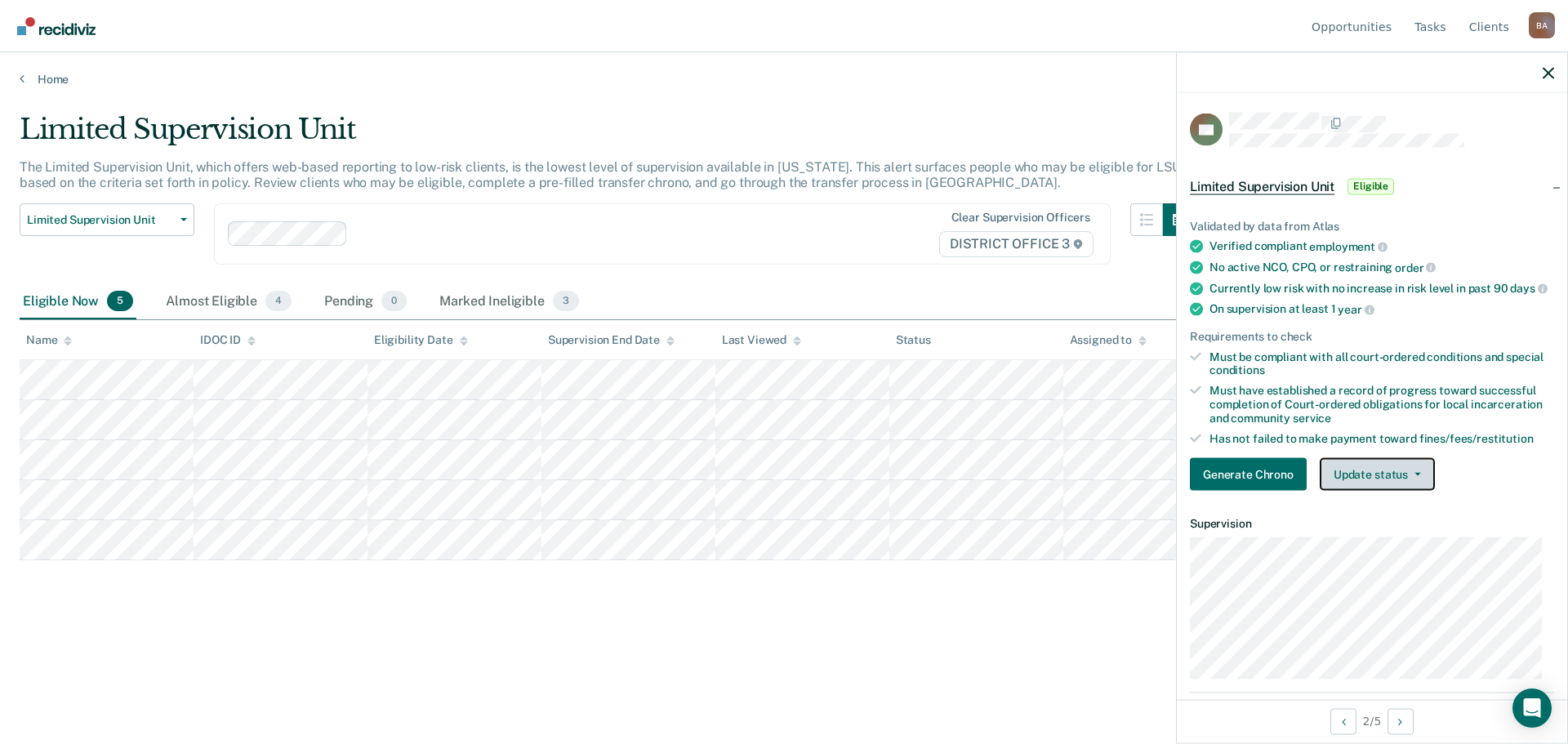
click at [1373, 491] on button "Update status" at bounding box center [1377, 474] width 115 height 33
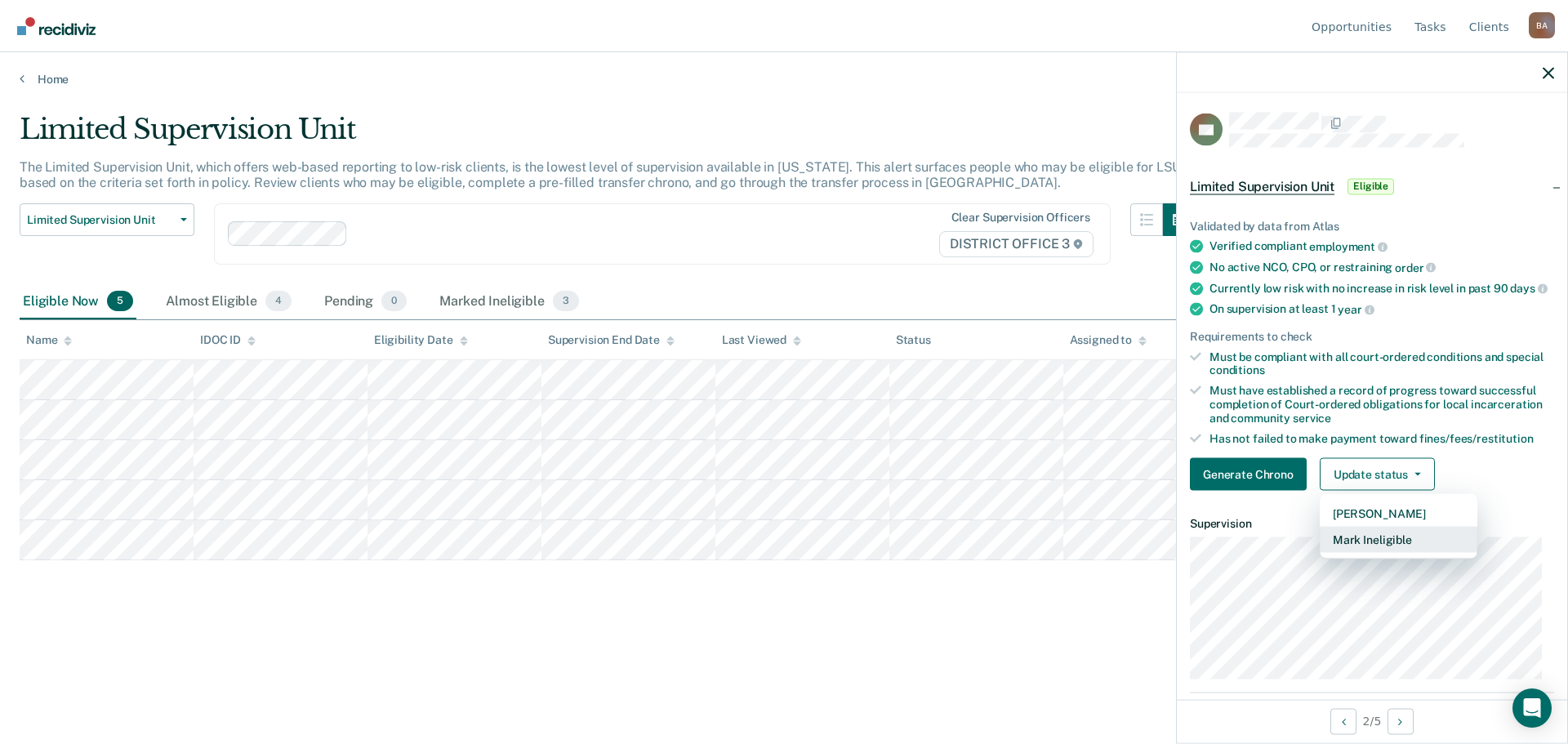
click at [1358, 552] on button "Mark Ineligible" at bounding box center [1399, 540] width 158 height 26
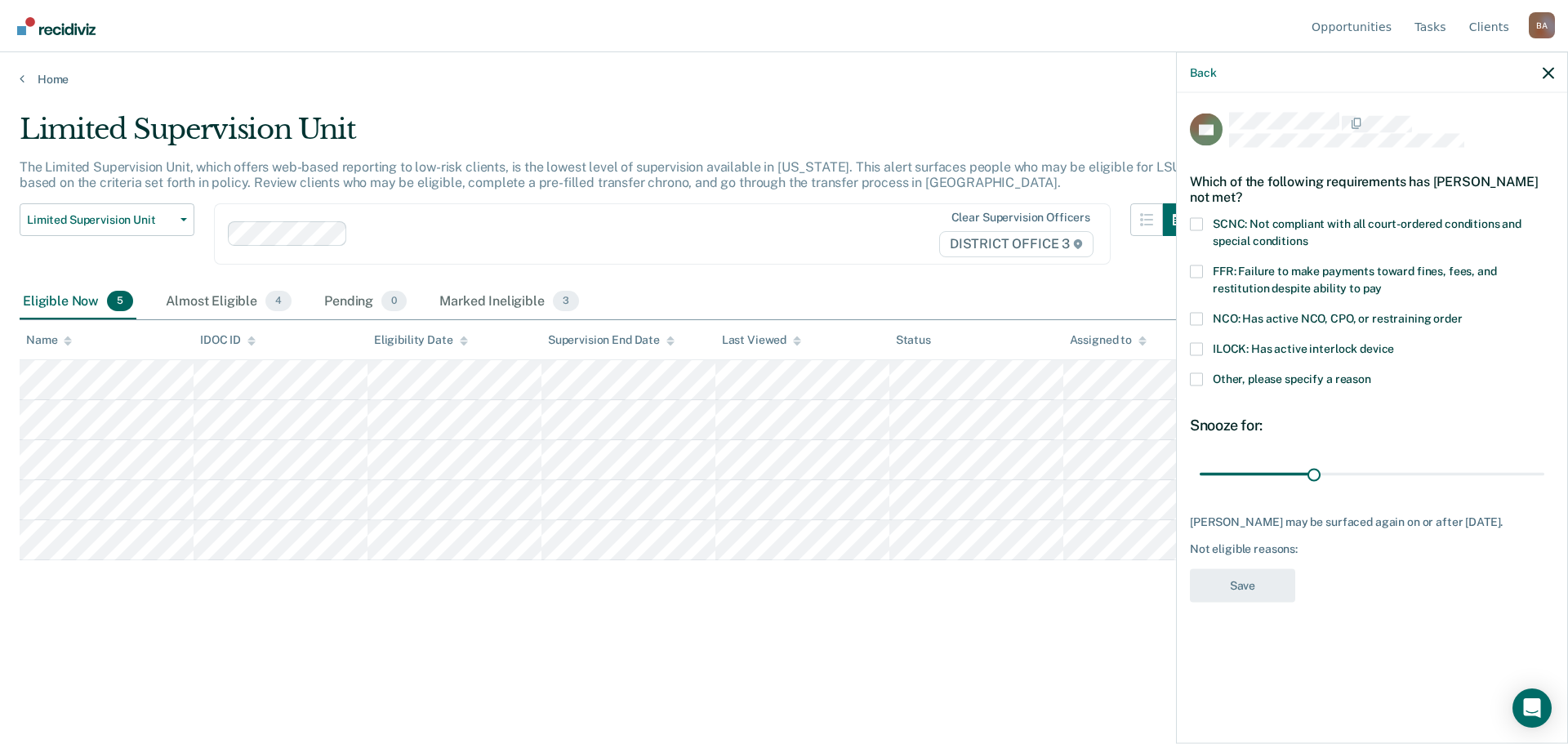
click at [1197, 219] on span at bounding box center [1196, 223] width 13 height 13
click at [1308, 235] on input "SCNC: Not compliant with all court-ordered conditions and special conditions" at bounding box center [1308, 235] width 0 height 0
drag, startPoint x: 1315, startPoint y: 469, endPoint x: 1386, endPoint y: 552, distance: 109.2
type input "90"
click at [1544, 488] on input "range" at bounding box center [1372, 474] width 345 height 28
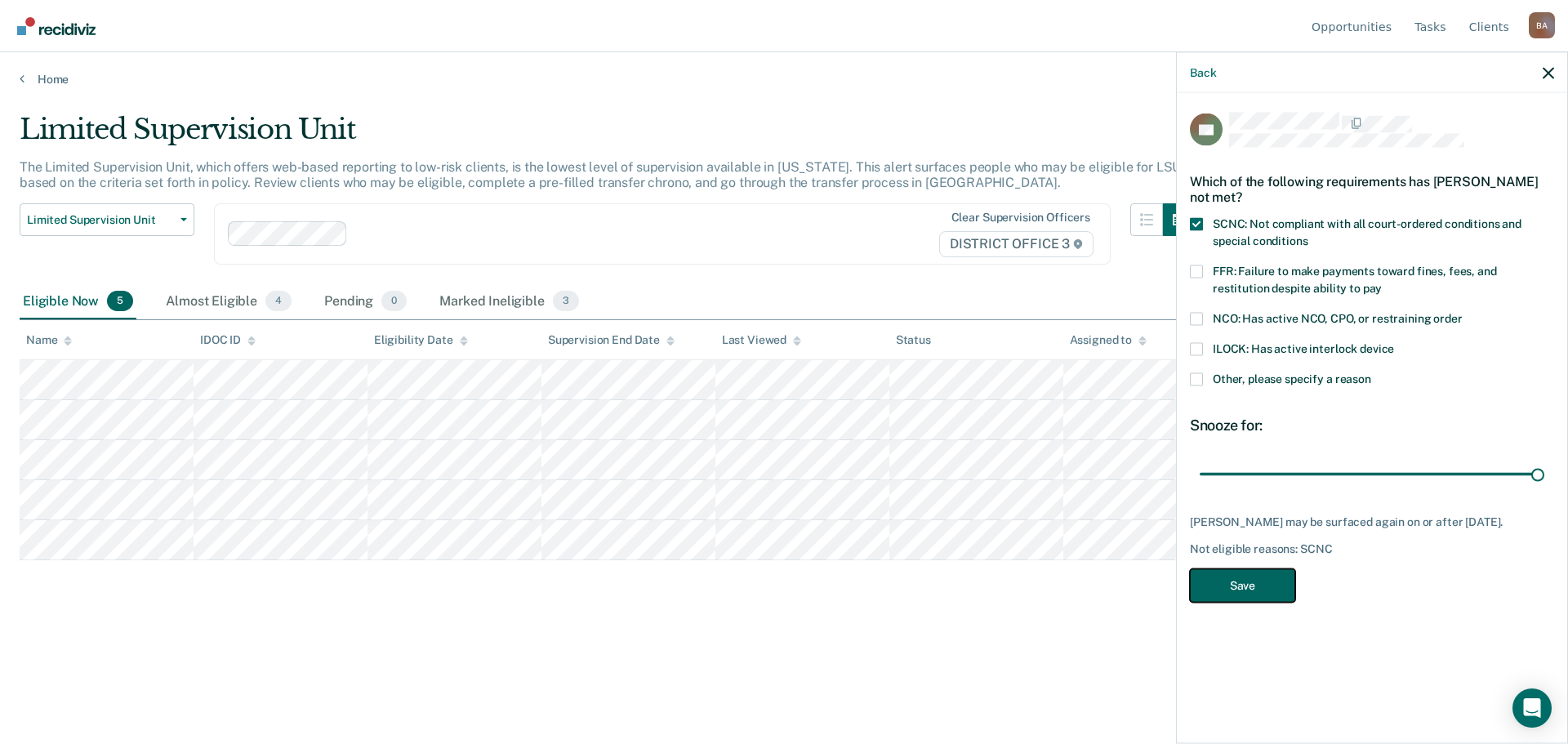
click at [1251, 581] on button "Save" at bounding box center [1242, 585] width 105 height 34
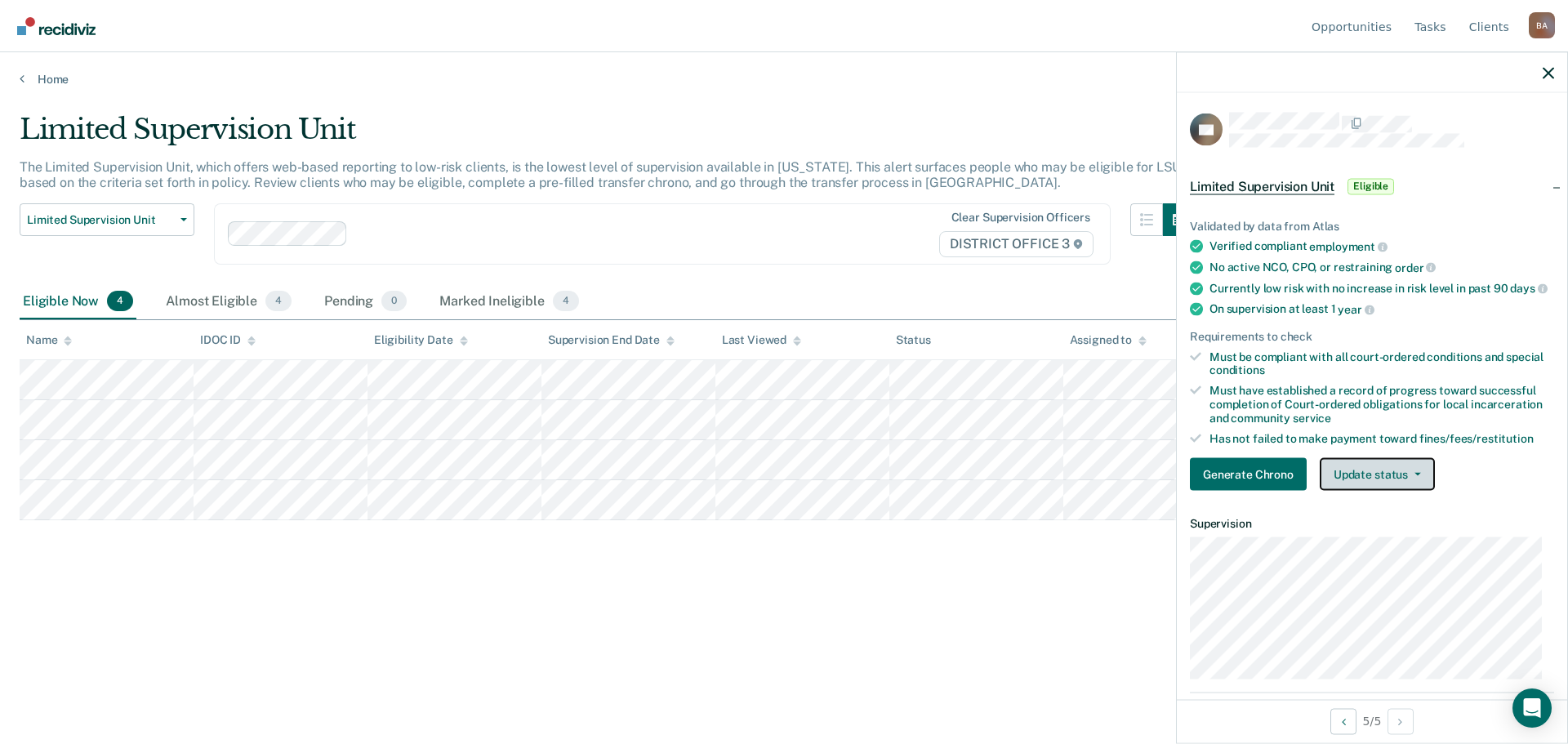
click at [1418, 478] on button "Update status" at bounding box center [1377, 474] width 115 height 33
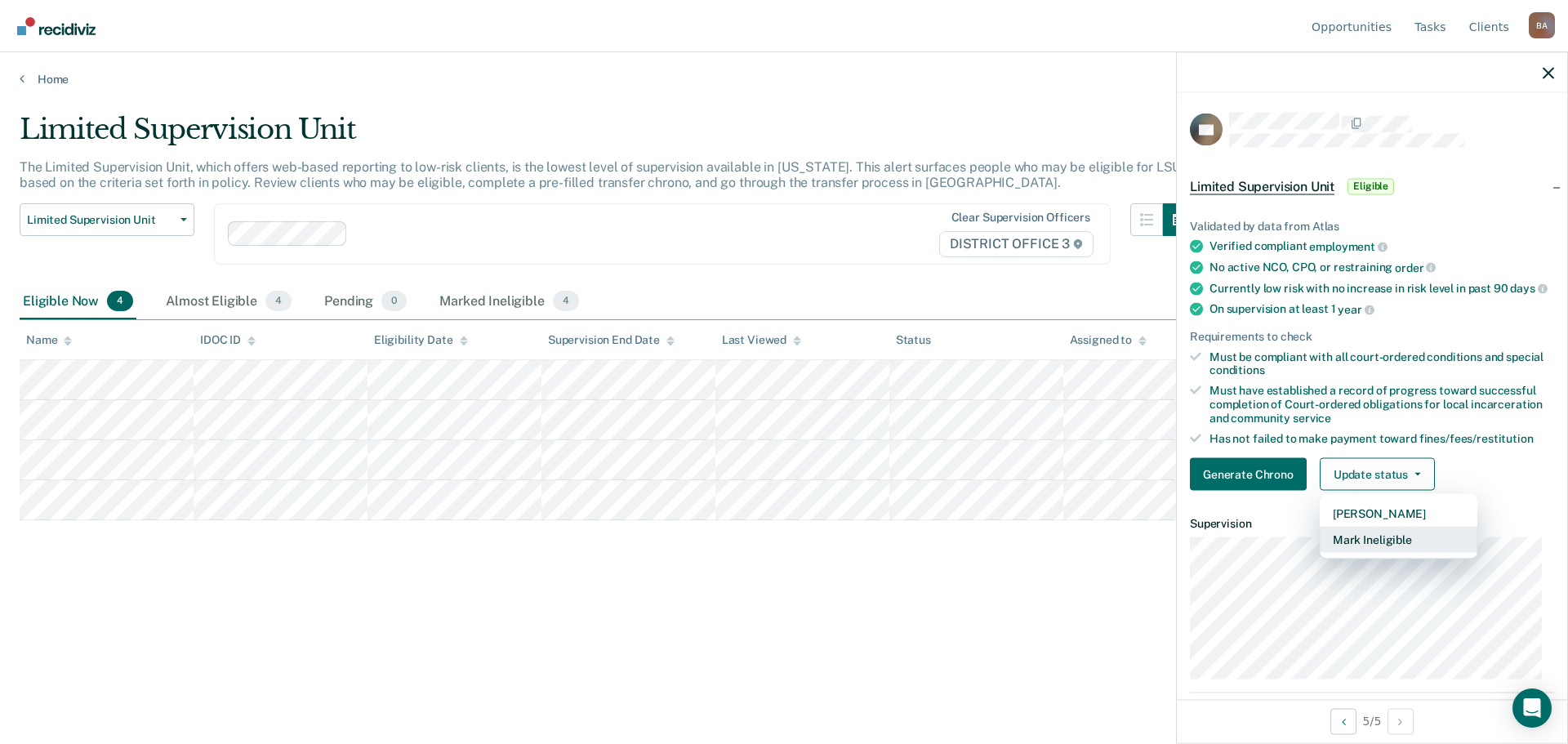
click at [1379, 553] on button "Mark Ineligible" at bounding box center [1399, 540] width 158 height 26
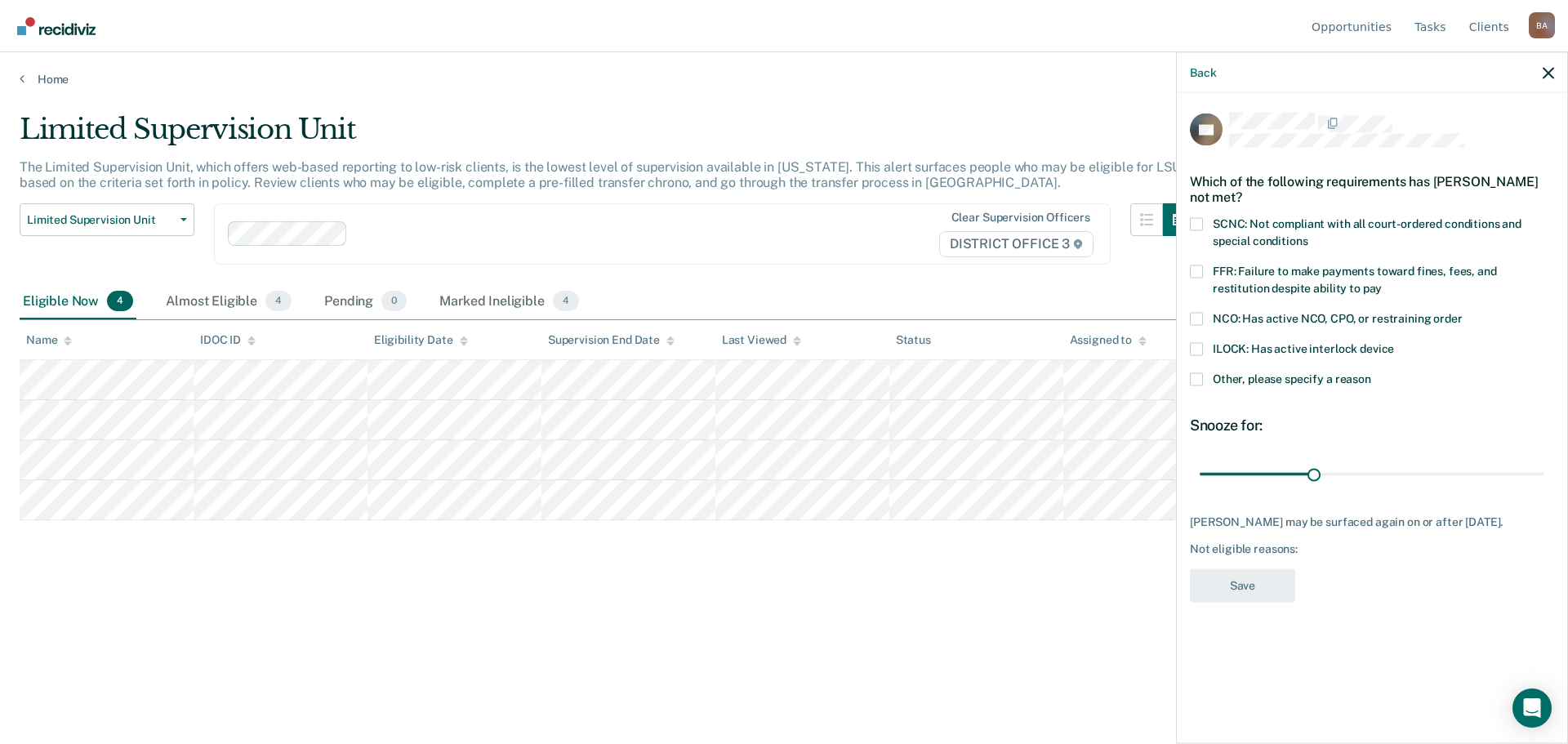
click at [1190, 222] on span at bounding box center [1196, 223] width 13 height 13
click at [1308, 235] on input "SCNC: Not compliant with all court-ordered conditions and special conditions" at bounding box center [1308, 235] width 0 height 0
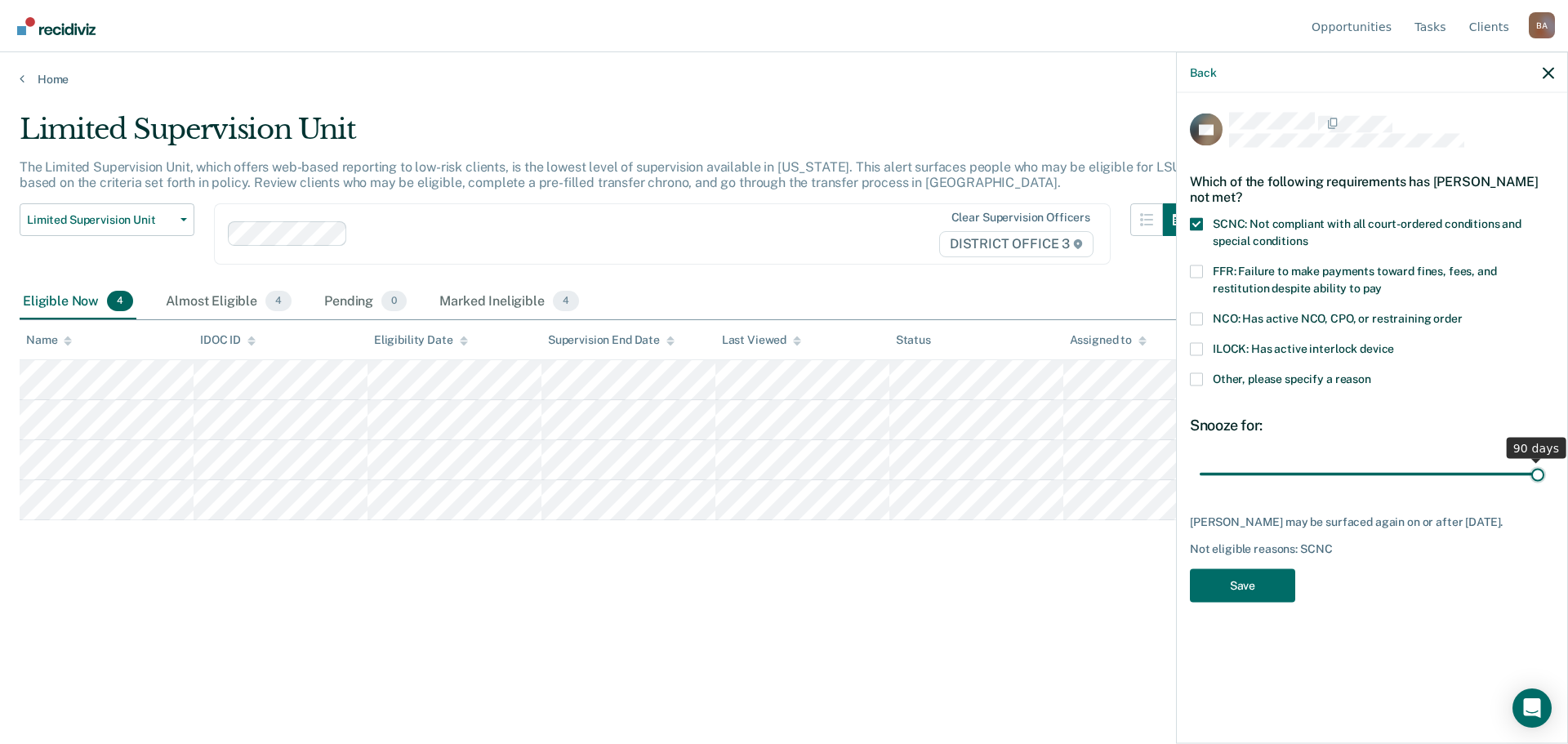
drag, startPoint x: 1316, startPoint y: 471, endPoint x: 1432, endPoint y: 536, distance: 133.0
type input "90"
click at [1544, 488] on input "range" at bounding box center [1372, 474] width 345 height 28
click at [1246, 578] on button "Save" at bounding box center [1242, 585] width 105 height 34
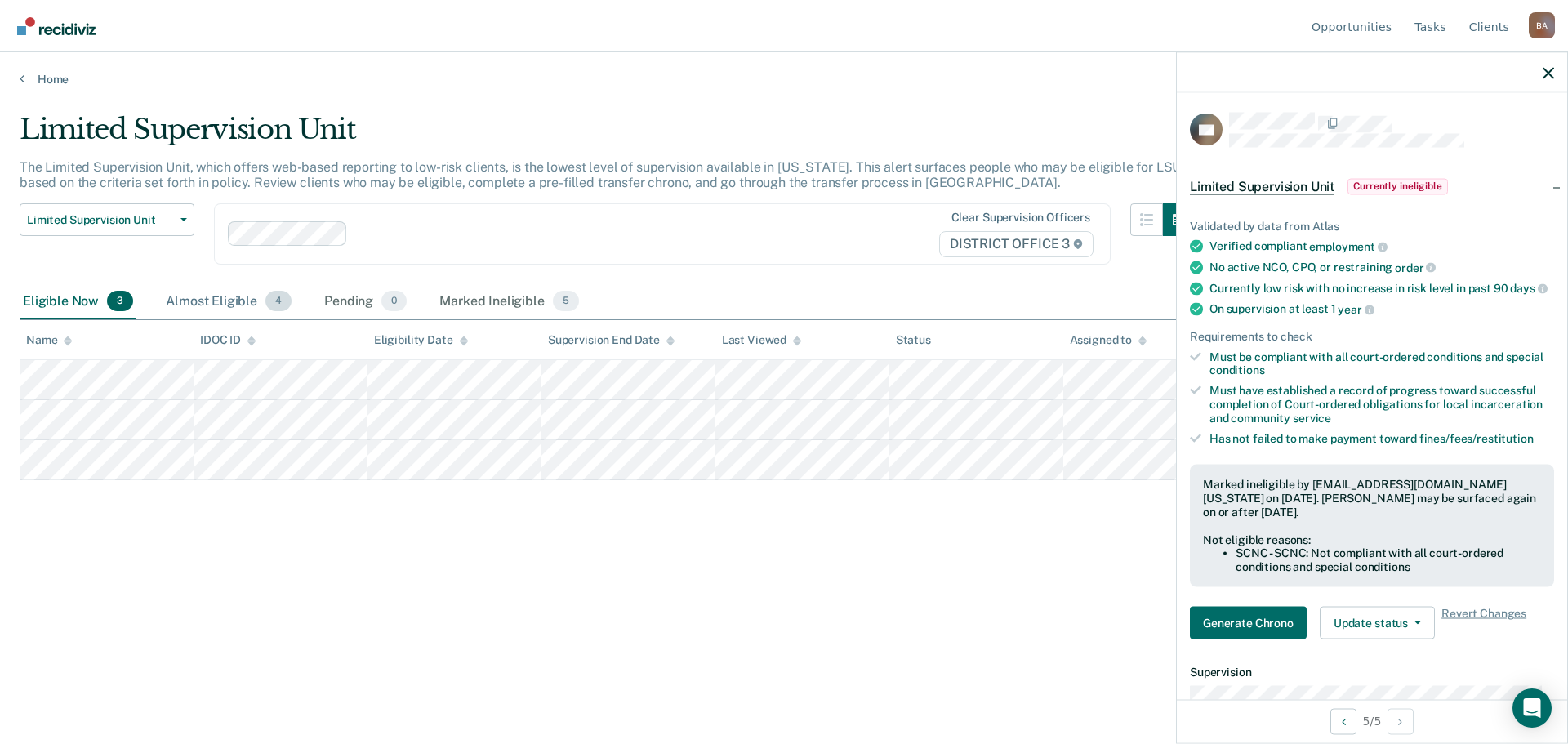
click at [218, 297] on div "Almost Eligible 4" at bounding box center [229, 302] width 132 height 36
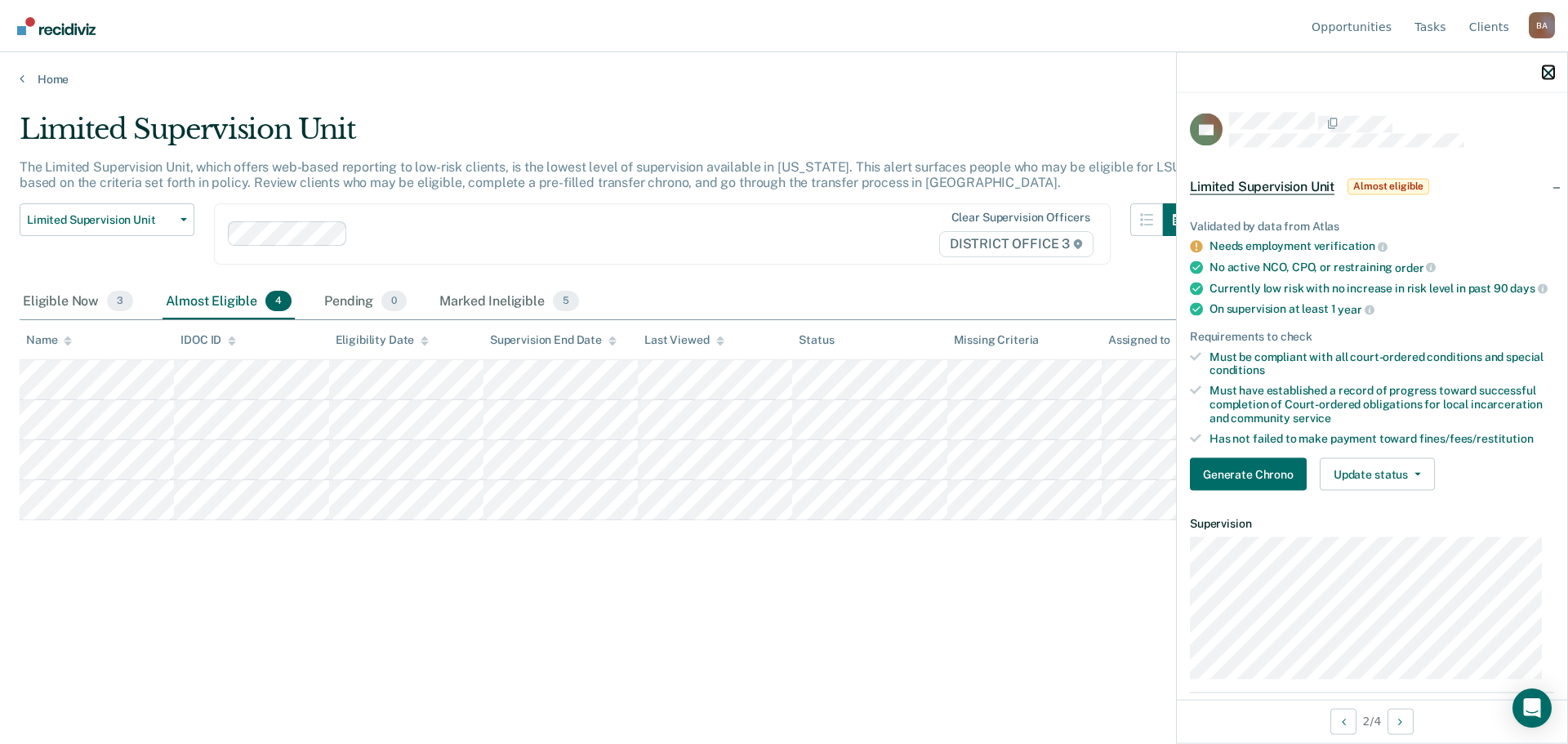
click at [1546, 75] on icon "button" at bounding box center [1548, 72] width 11 height 11
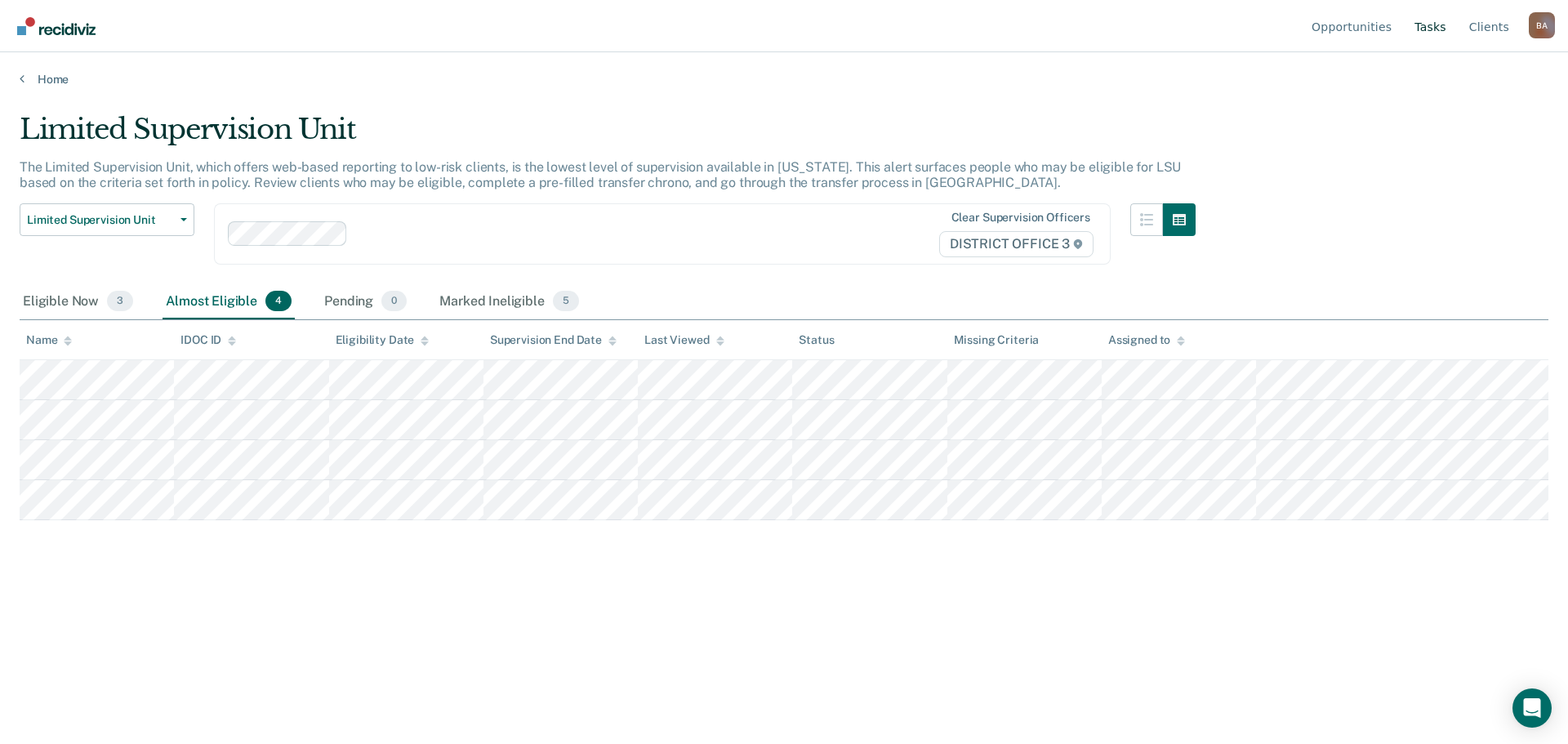
click at [1438, 29] on link "Tasks" at bounding box center [1429, 26] width 38 height 52
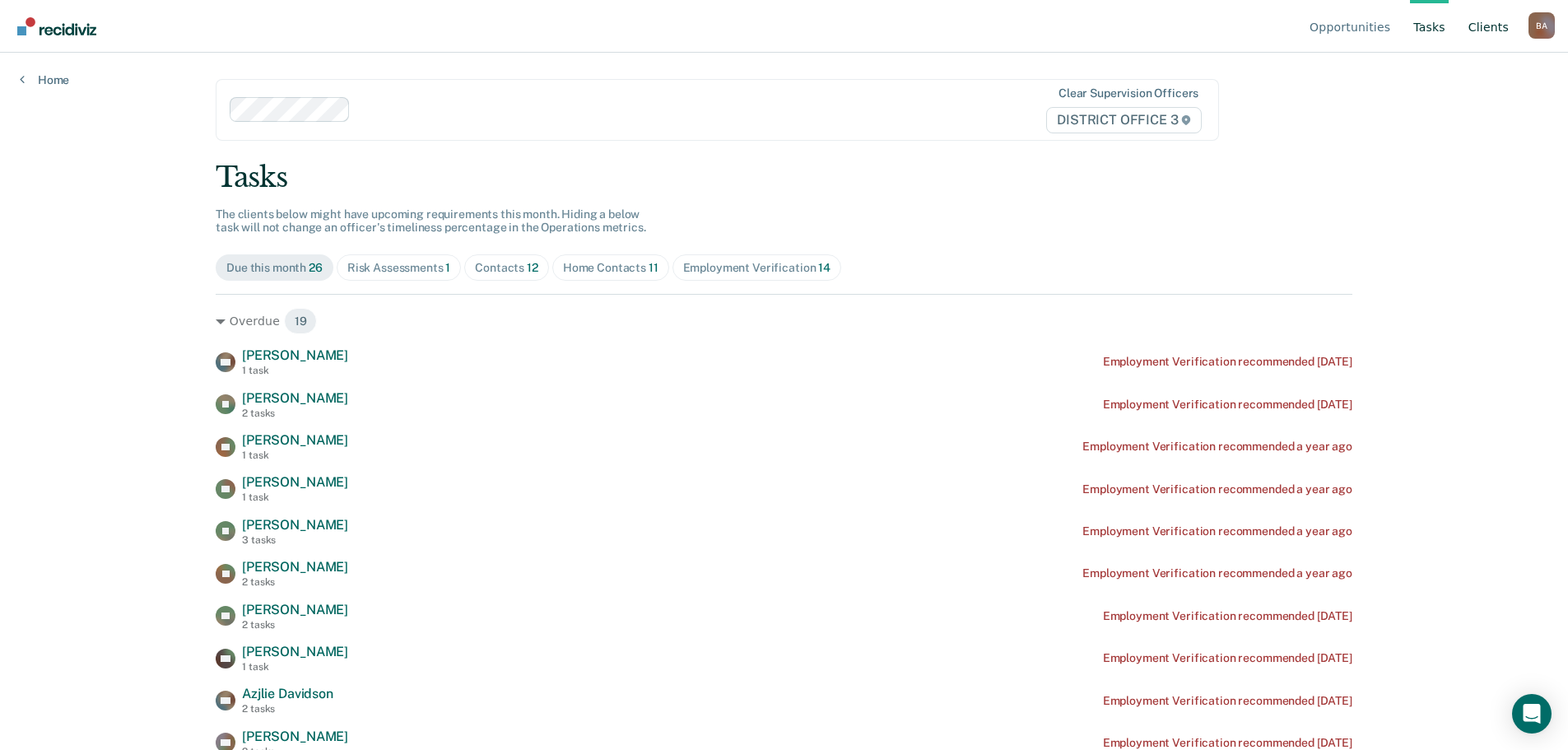
click at [1495, 27] on link "Client s" at bounding box center [1488, 26] width 47 height 52
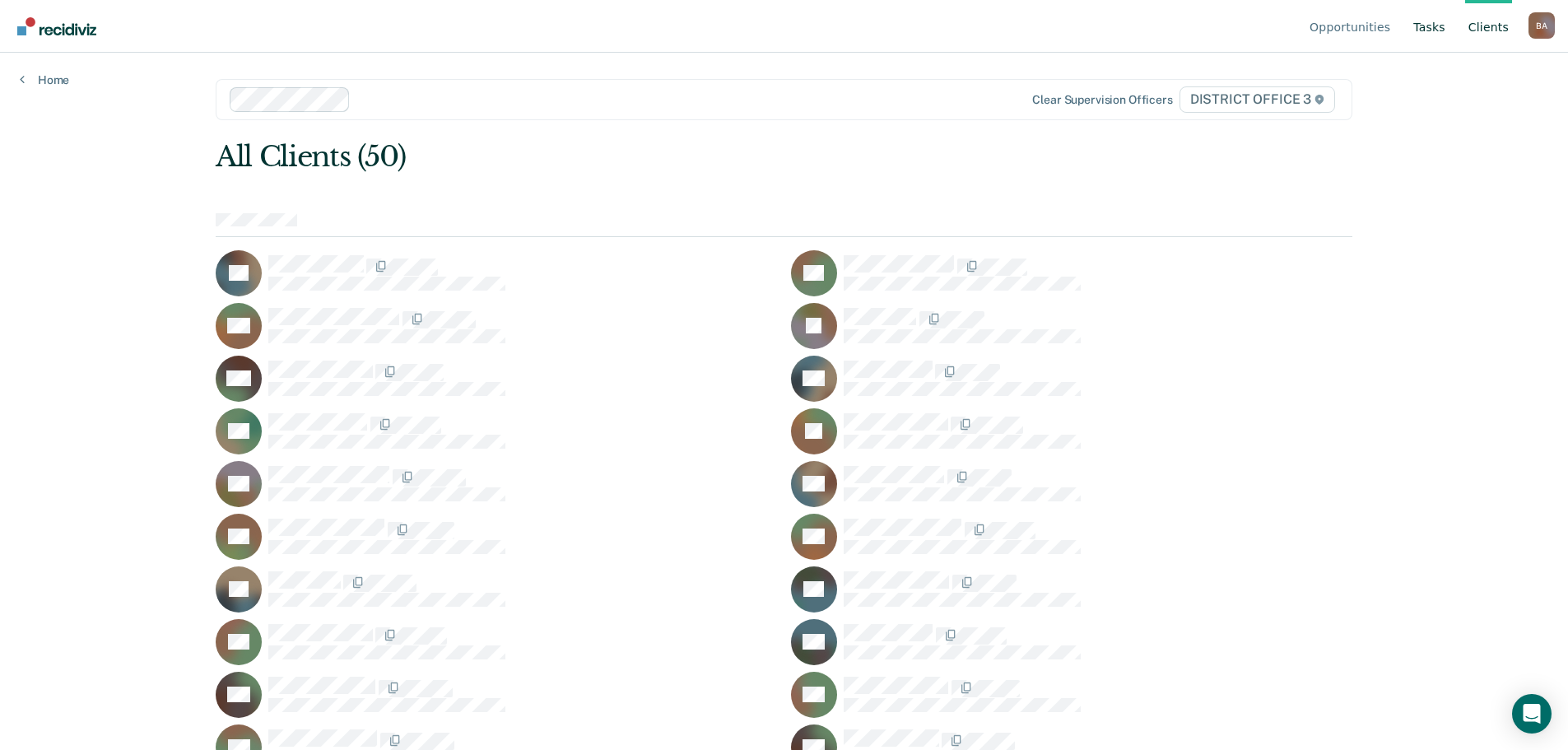
click at [1439, 22] on link "Tasks" at bounding box center [1428, 26] width 38 height 52
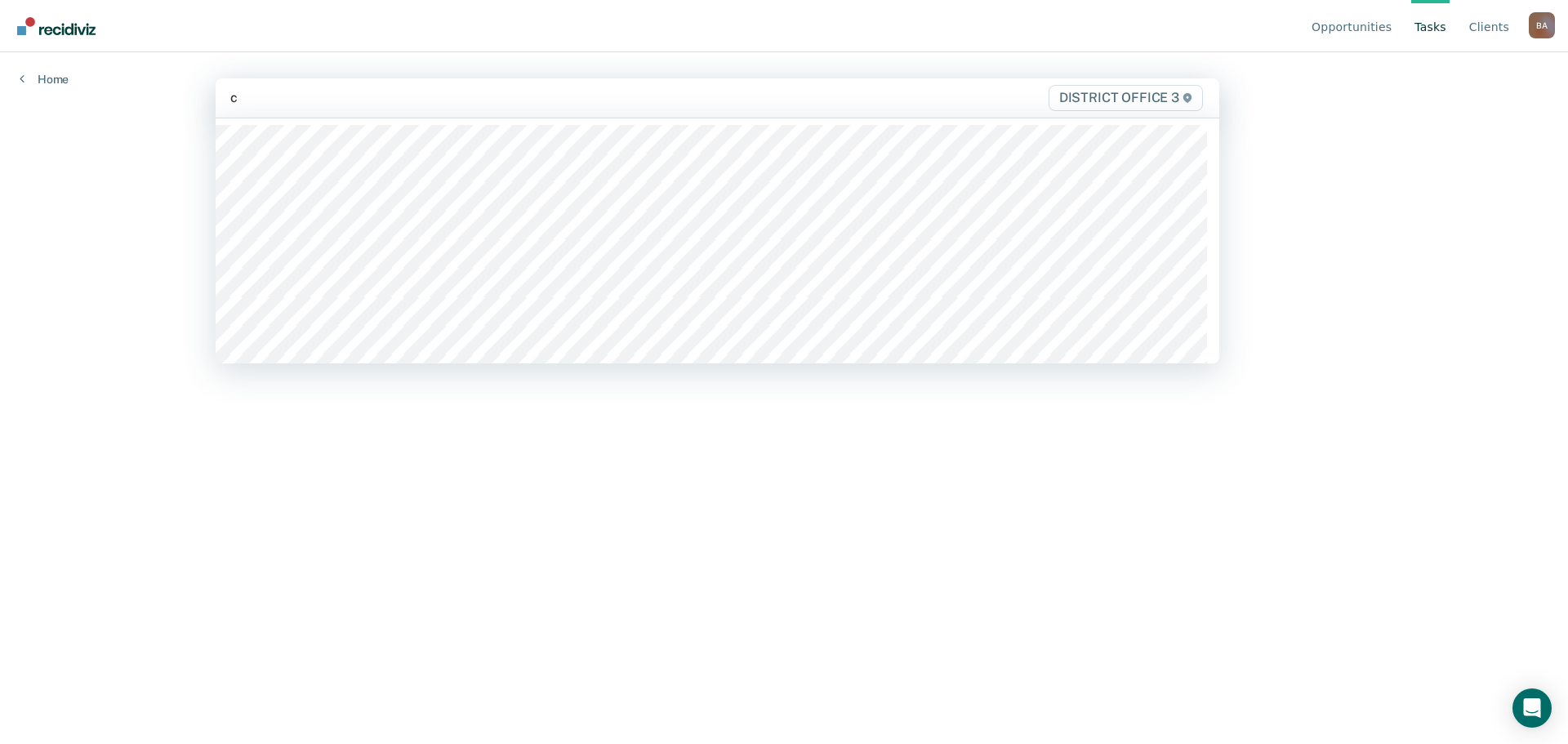
type input "ch"
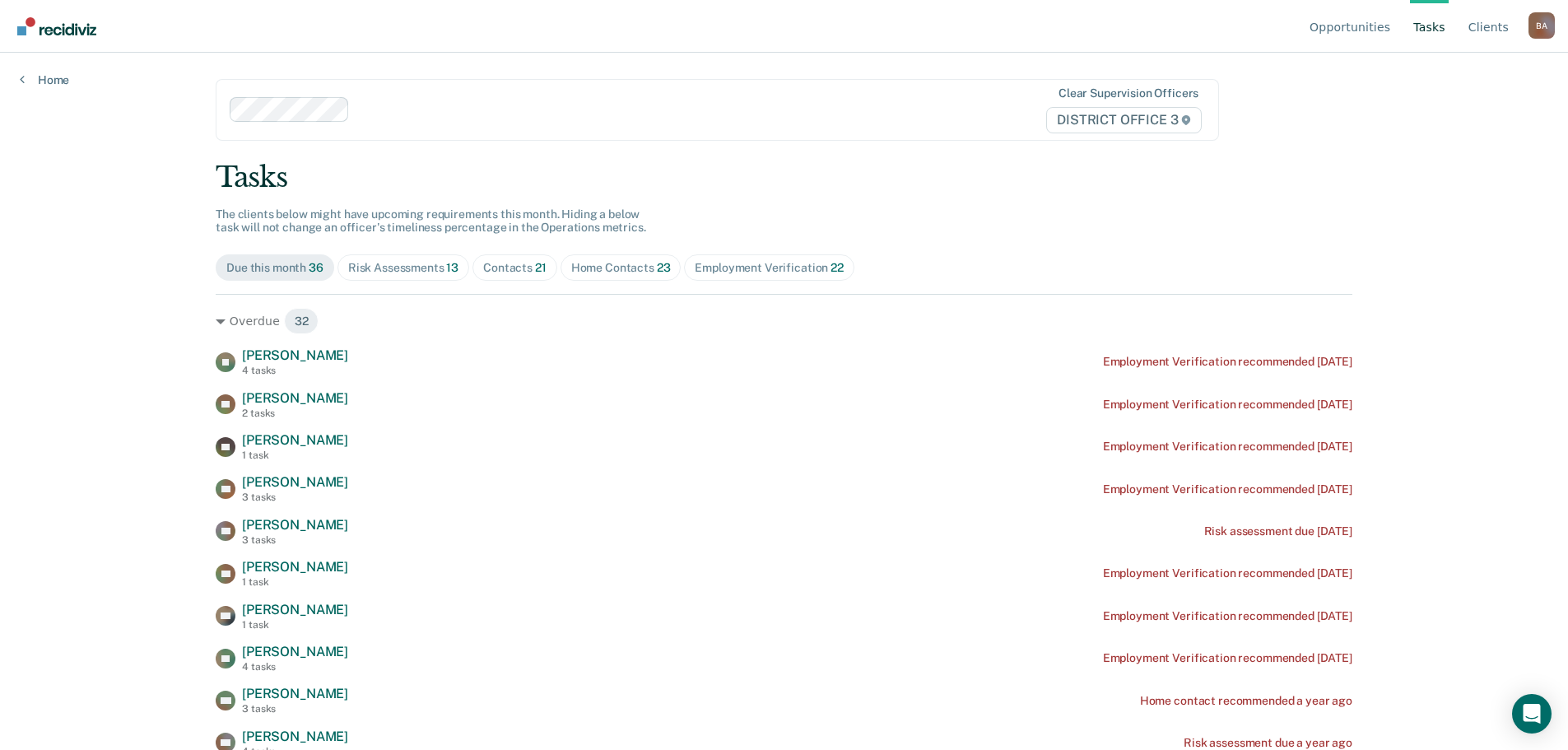
click at [601, 268] on div "Home Contacts 23" at bounding box center [621, 268] width 100 height 14
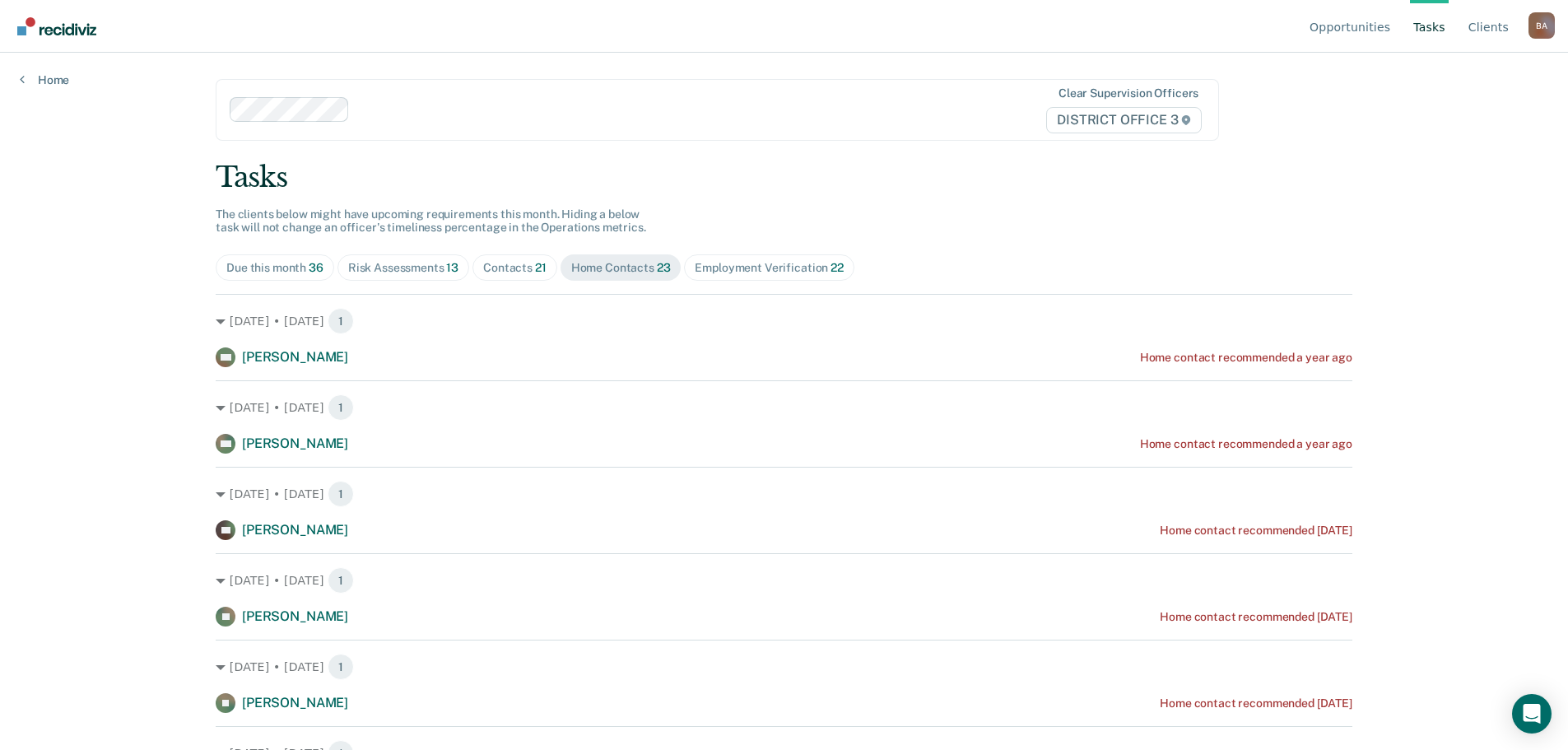
click at [474, 266] on span "Contacts 21" at bounding box center [514, 268] width 84 height 27
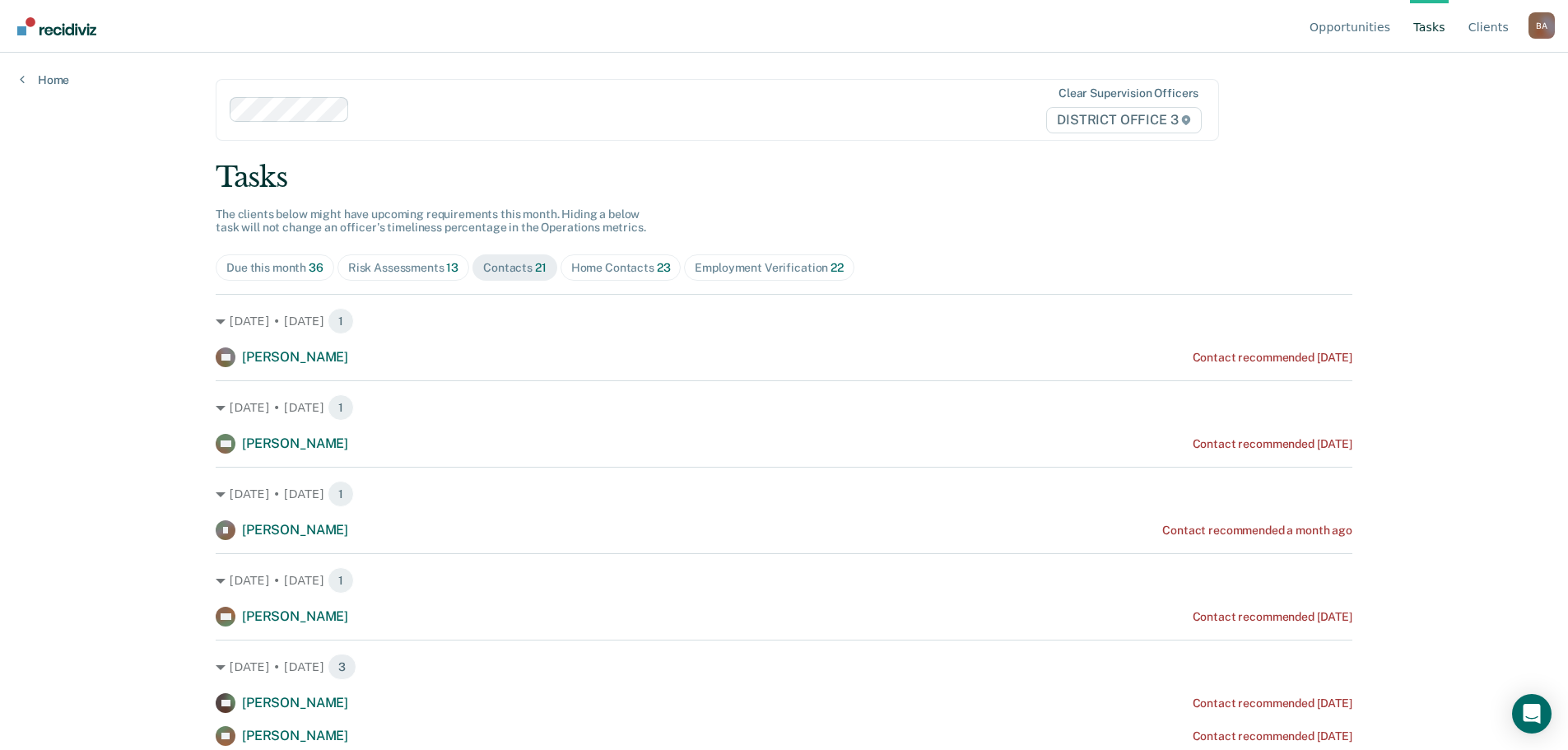
click at [369, 259] on span "Risk Assessments 13" at bounding box center [403, 268] width 132 height 27
click at [296, 262] on div "Due this month 36" at bounding box center [275, 268] width 97 height 14
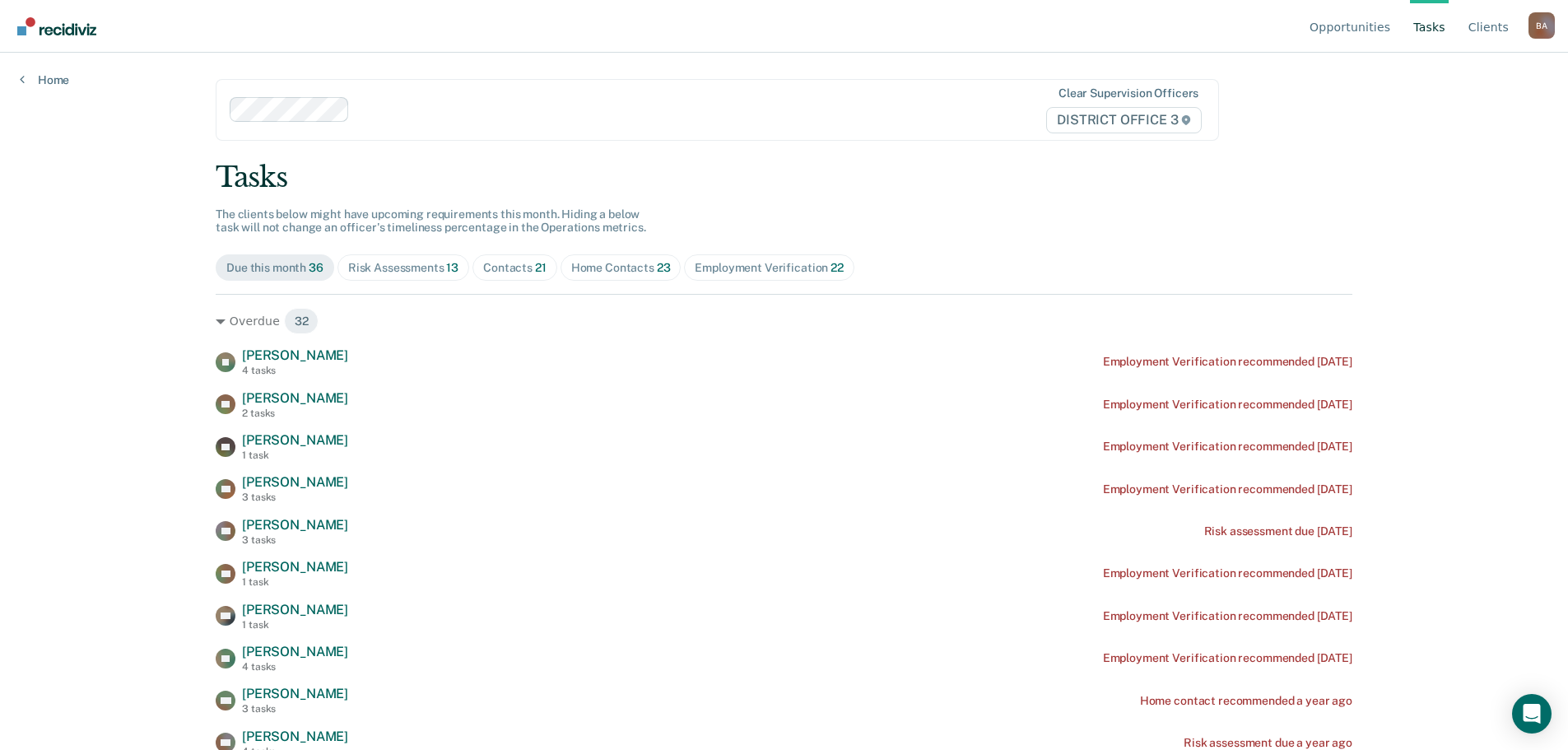
click at [814, 264] on div "Employment Verification 22" at bounding box center [768, 268] width 149 height 14
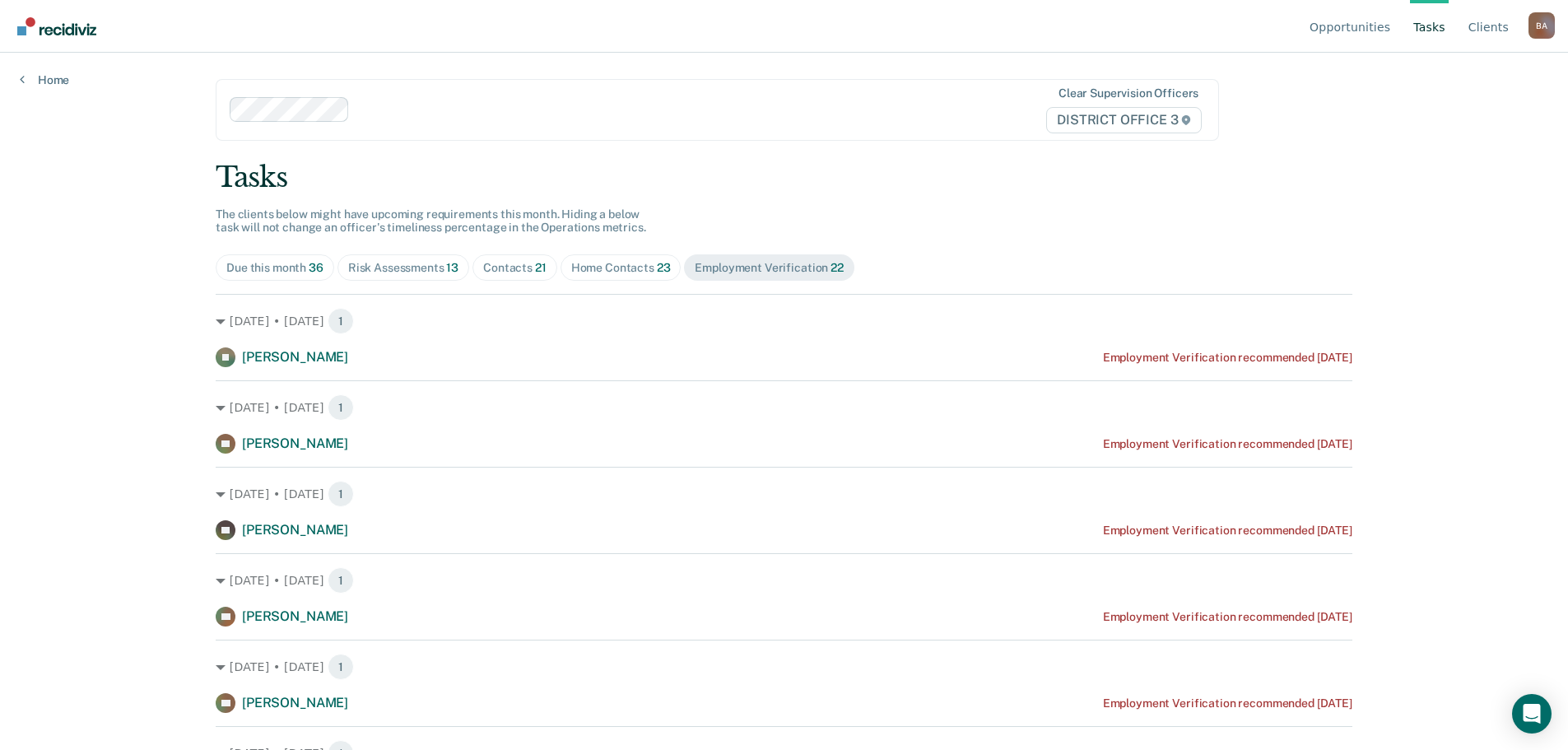
click at [610, 269] on div "Home Contacts 23" at bounding box center [621, 268] width 100 height 14
click at [497, 262] on div "Contacts 21" at bounding box center [514, 268] width 63 height 14
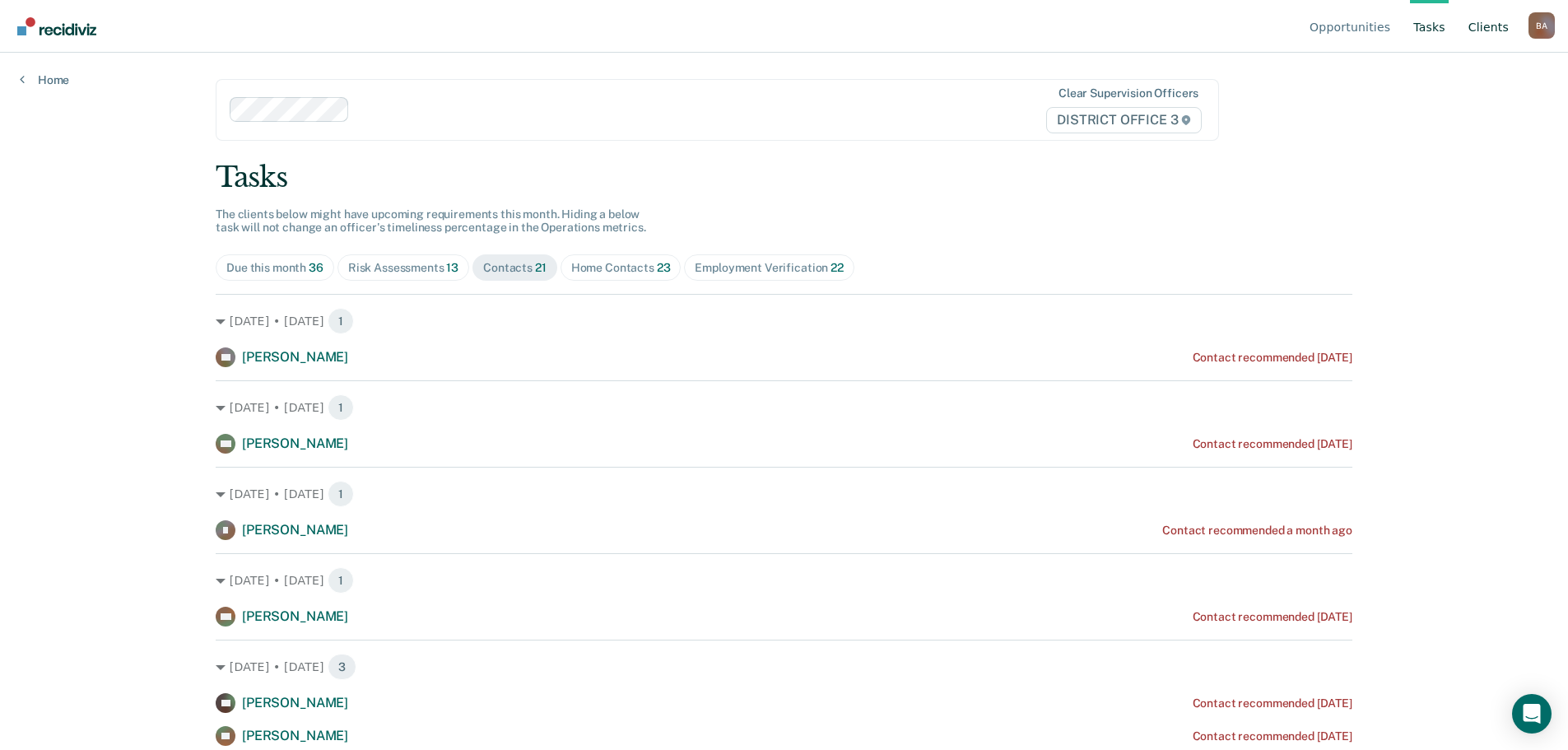
click at [1492, 21] on link "Client s" at bounding box center [1488, 26] width 47 height 52
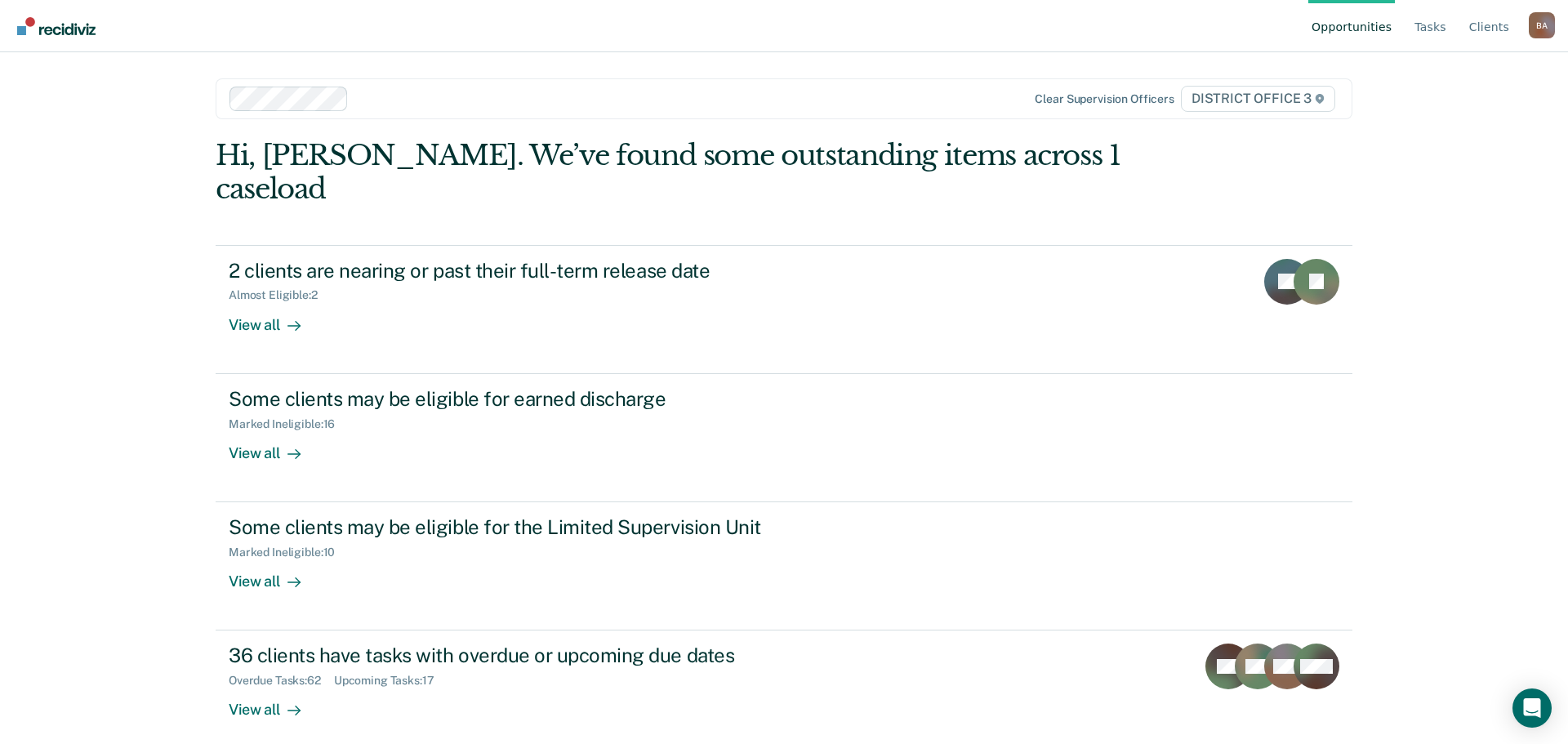
click at [45, 26] on img "Go to Recidiviz Home" at bounding box center [56, 26] width 79 height 18
